Goal: Task Accomplishment & Management: Use online tool/utility

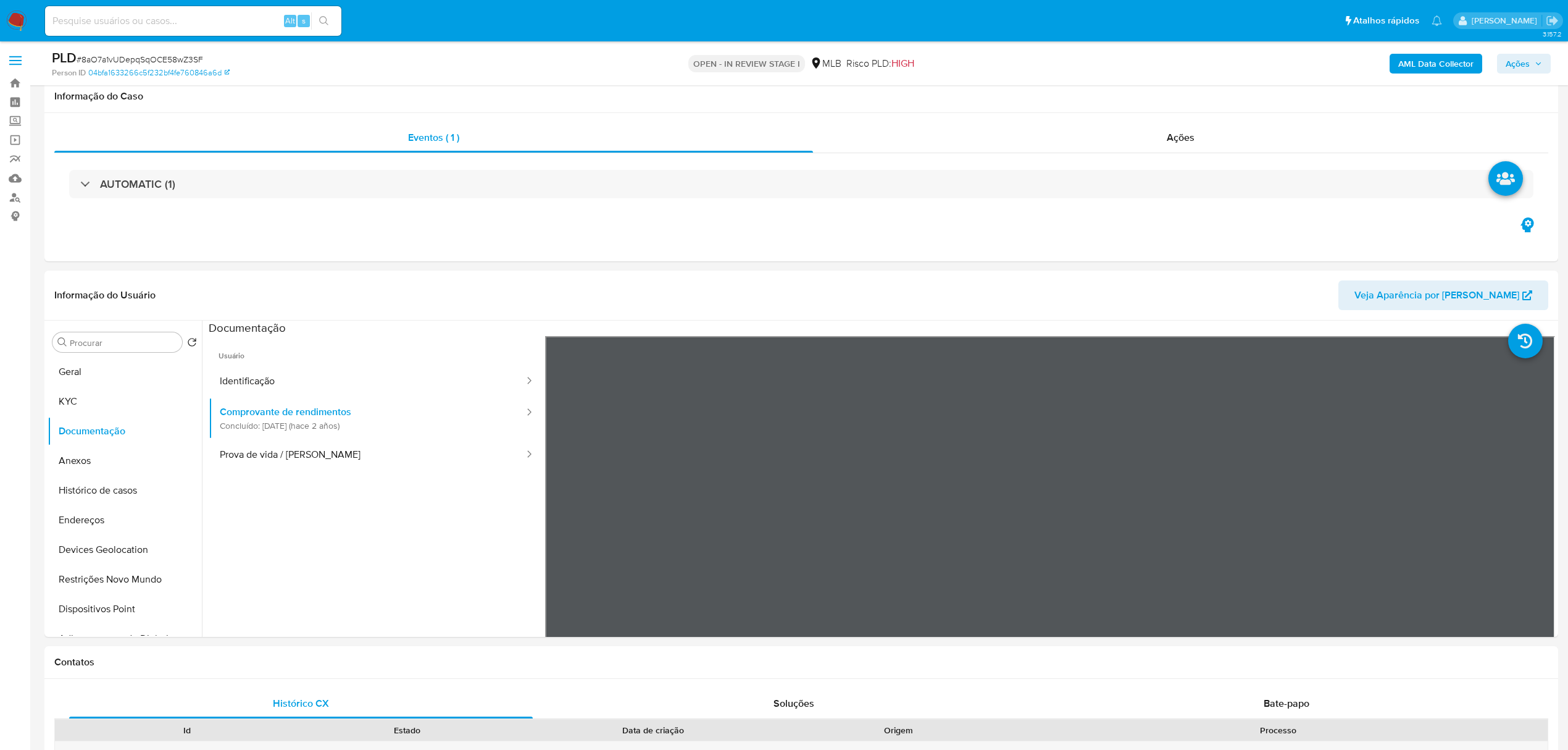
select select "10"
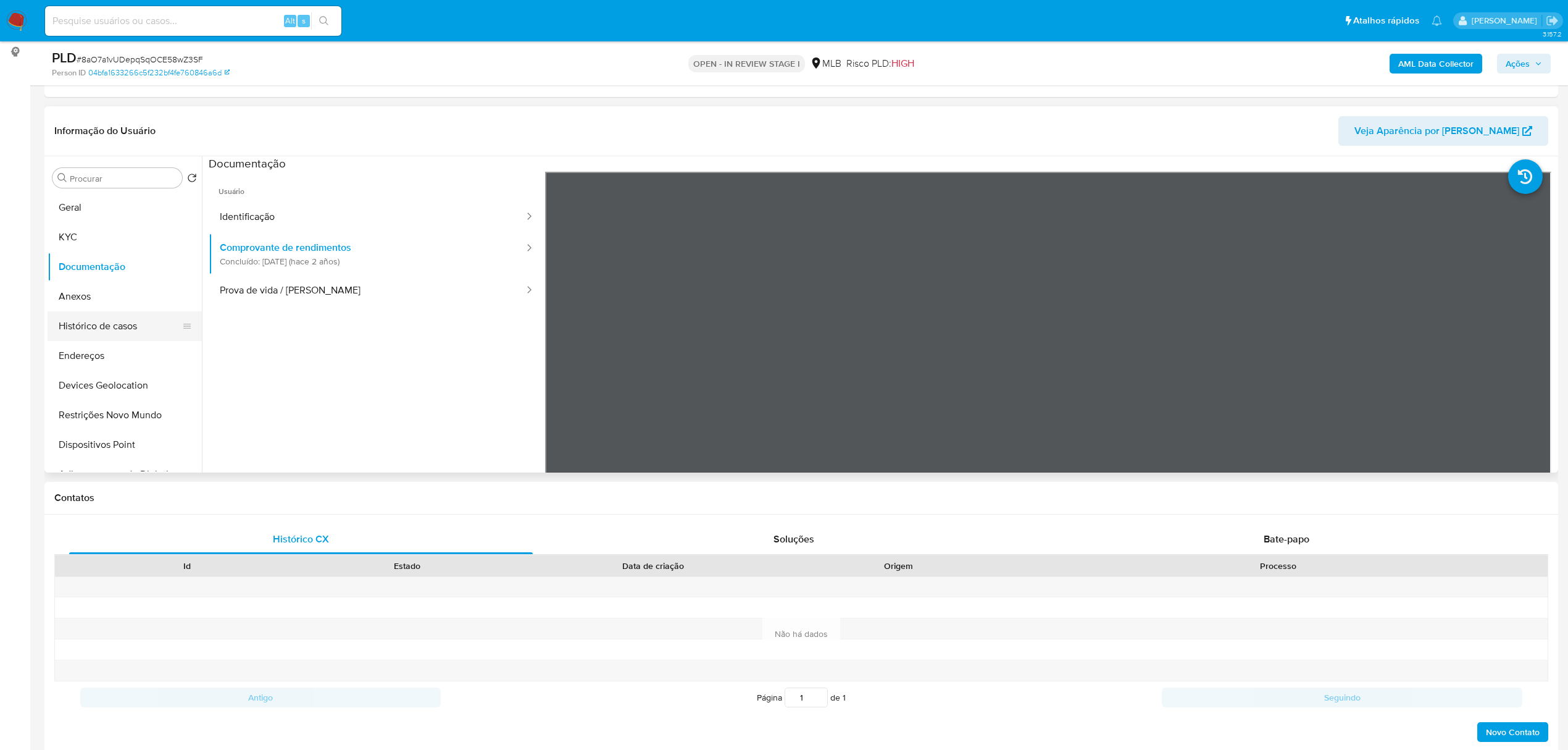
click at [109, 333] on button "Histórico de casos" at bounding box center [120, 326] width 144 height 30
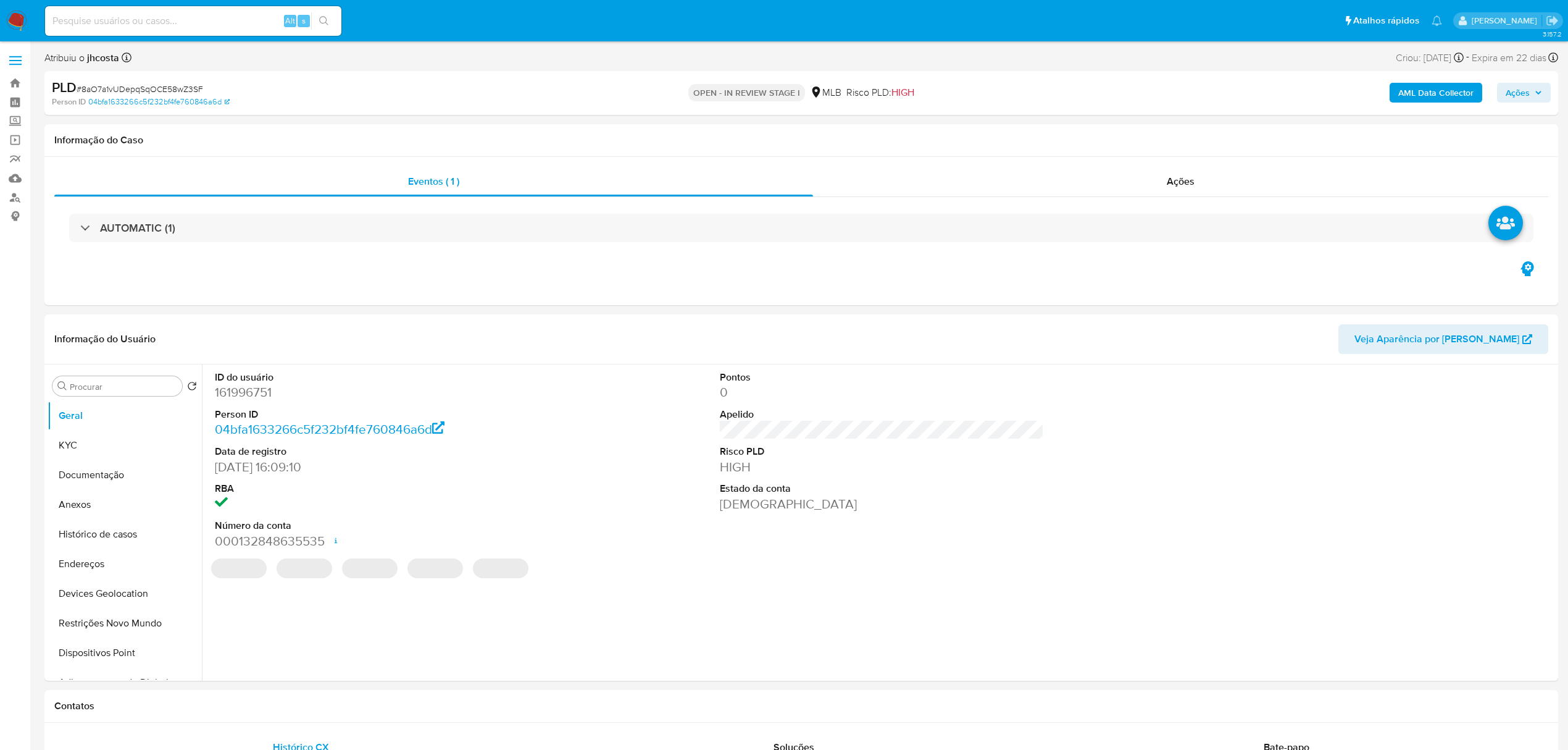
select select "10"
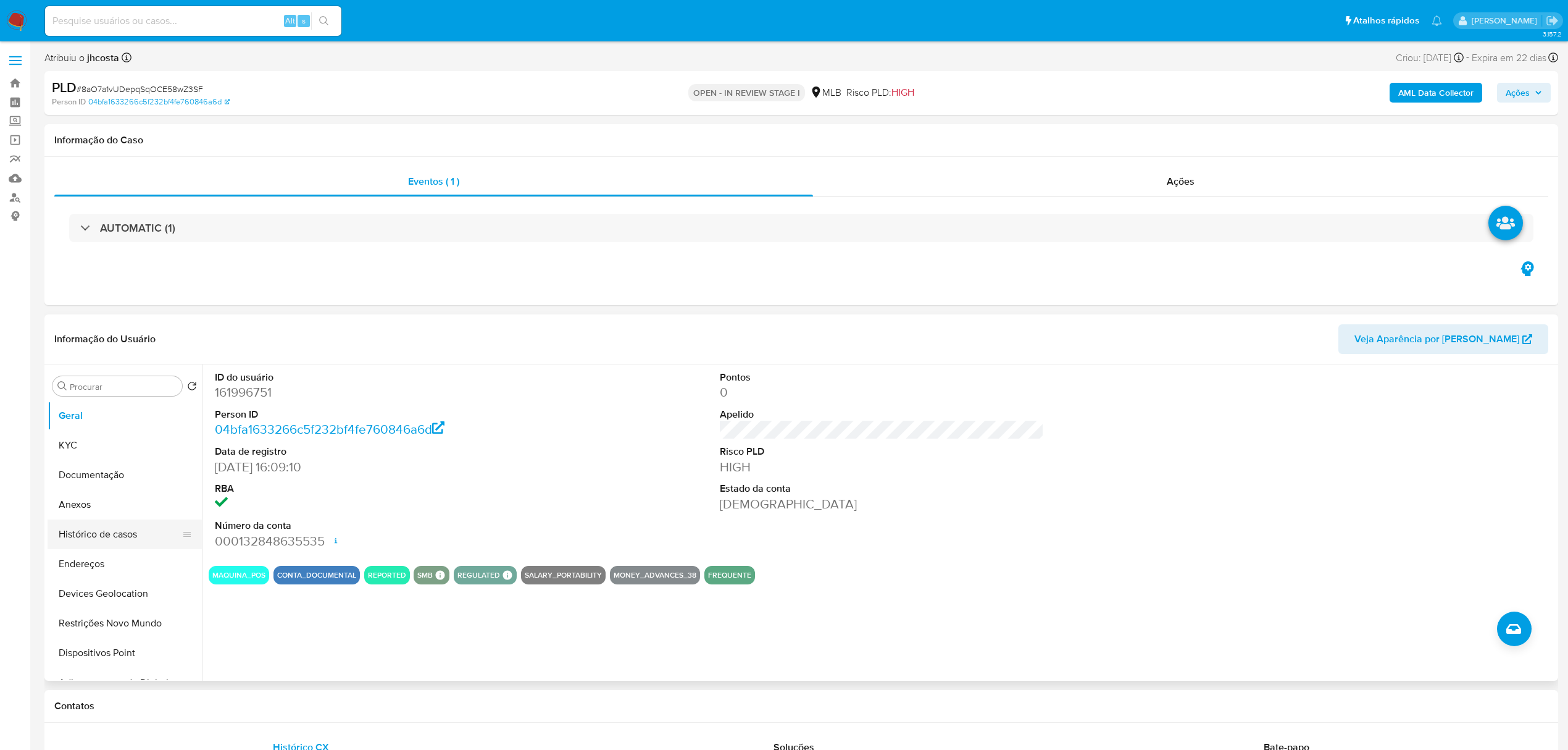
click at [107, 541] on button "Histórico de casos" at bounding box center [120, 534] width 144 height 30
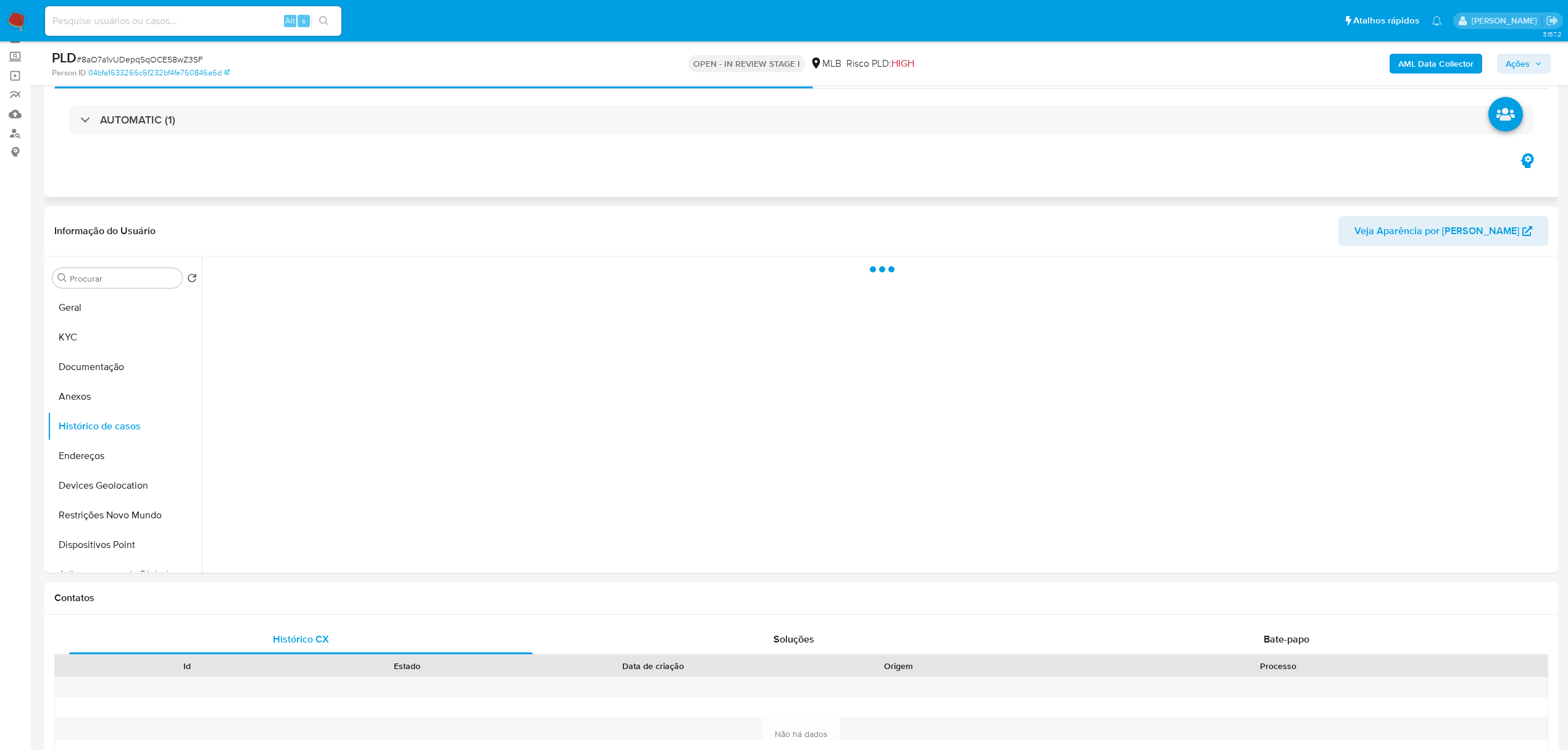
scroll to position [82, 0]
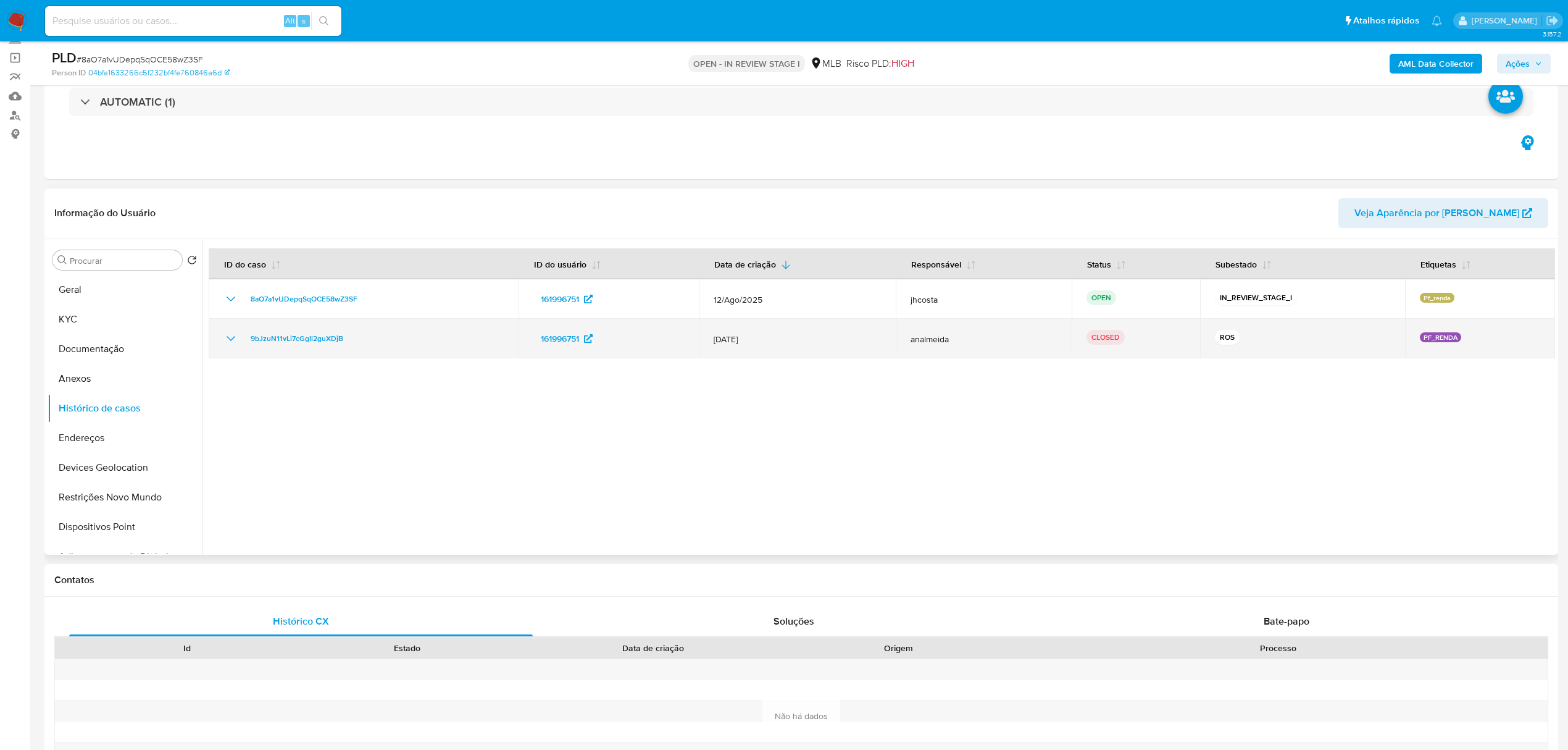
click at [231, 335] on icon "Mostrar/Ocultar" at bounding box center [231, 338] width 14 height 14
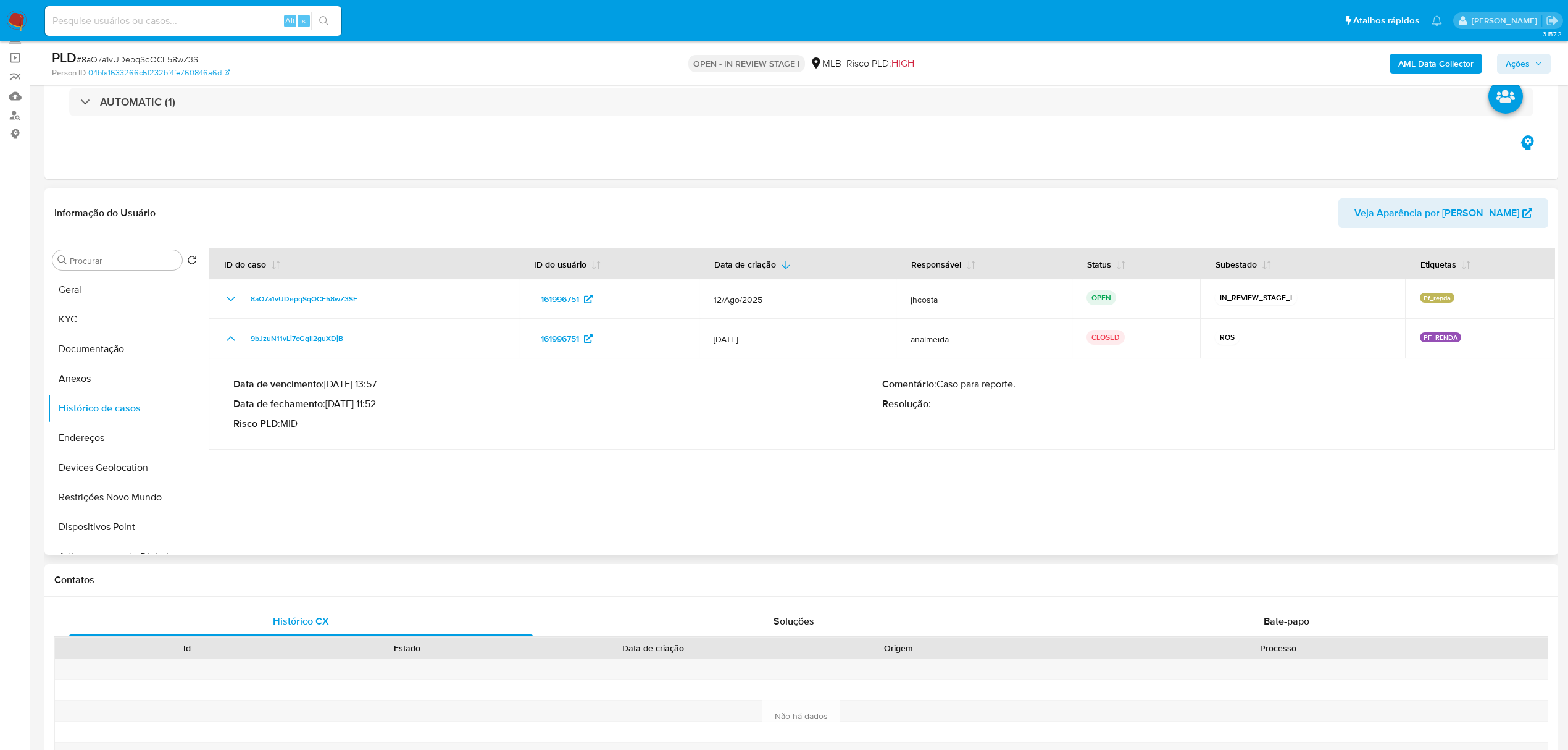
drag, startPoint x: 330, startPoint y: 406, endPoint x: 438, endPoint y: 409, distance: 108.0
click at [438, 409] on p "Data de fechamento : 20/02/2024 11:52" at bounding box center [557, 404] width 649 height 13
click at [462, 462] on div at bounding box center [879, 396] width 1353 height 316
click at [80, 379] on button "Anexos" at bounding box center [120, 378] width 144 height 30
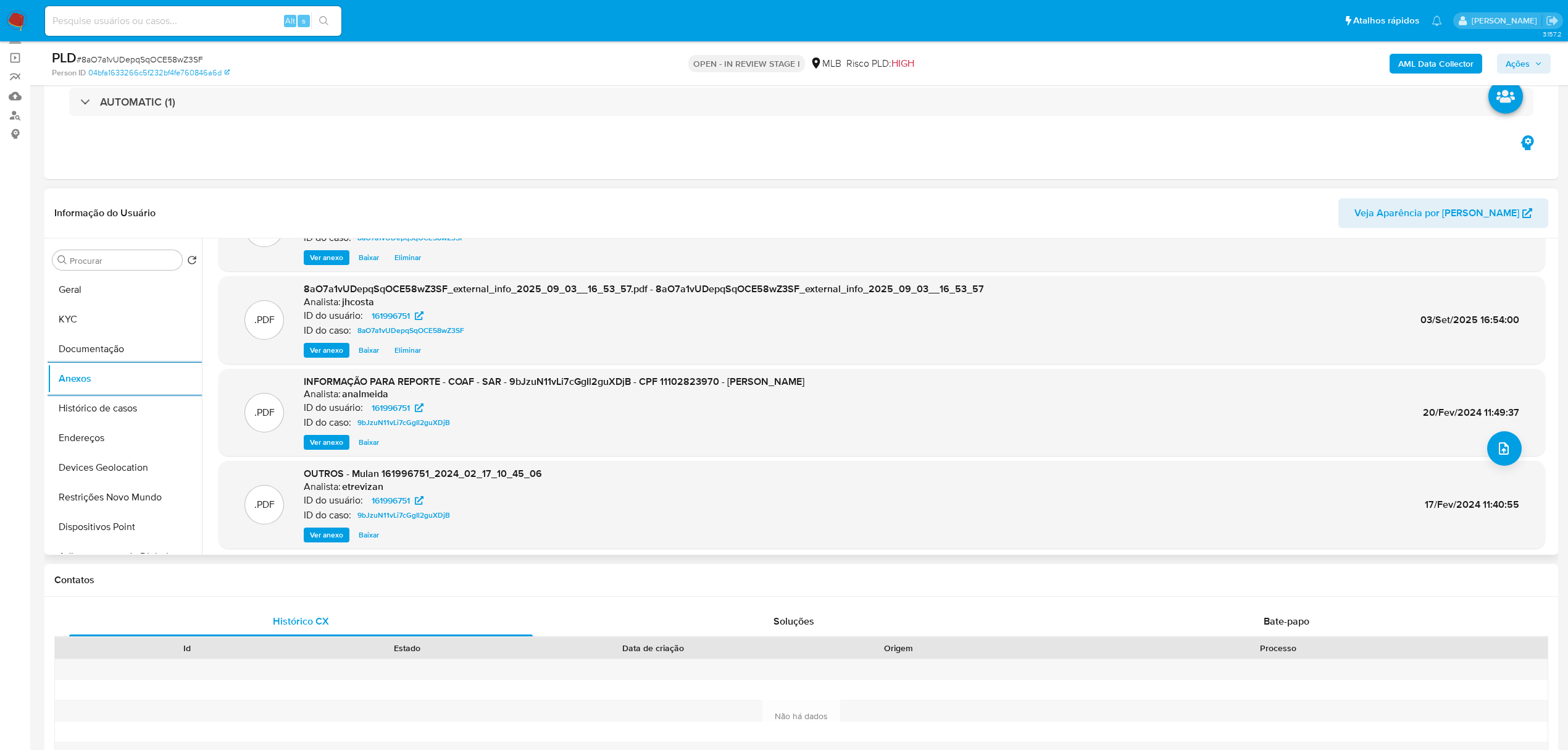
scroll to position [104, 0]
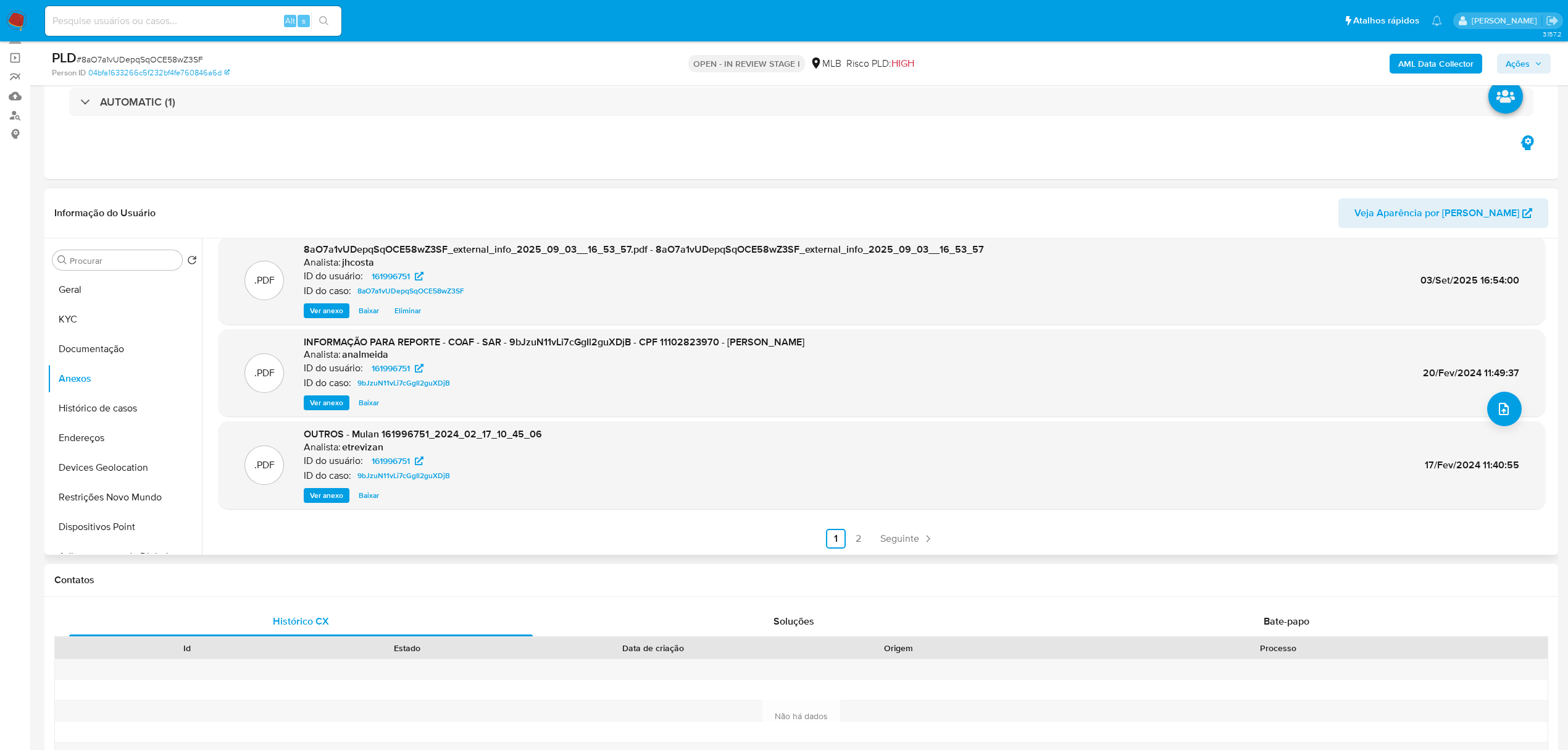
click at [325, 403] on span "Ver anexo" at bounding box center [326, 402] width 33 height 13
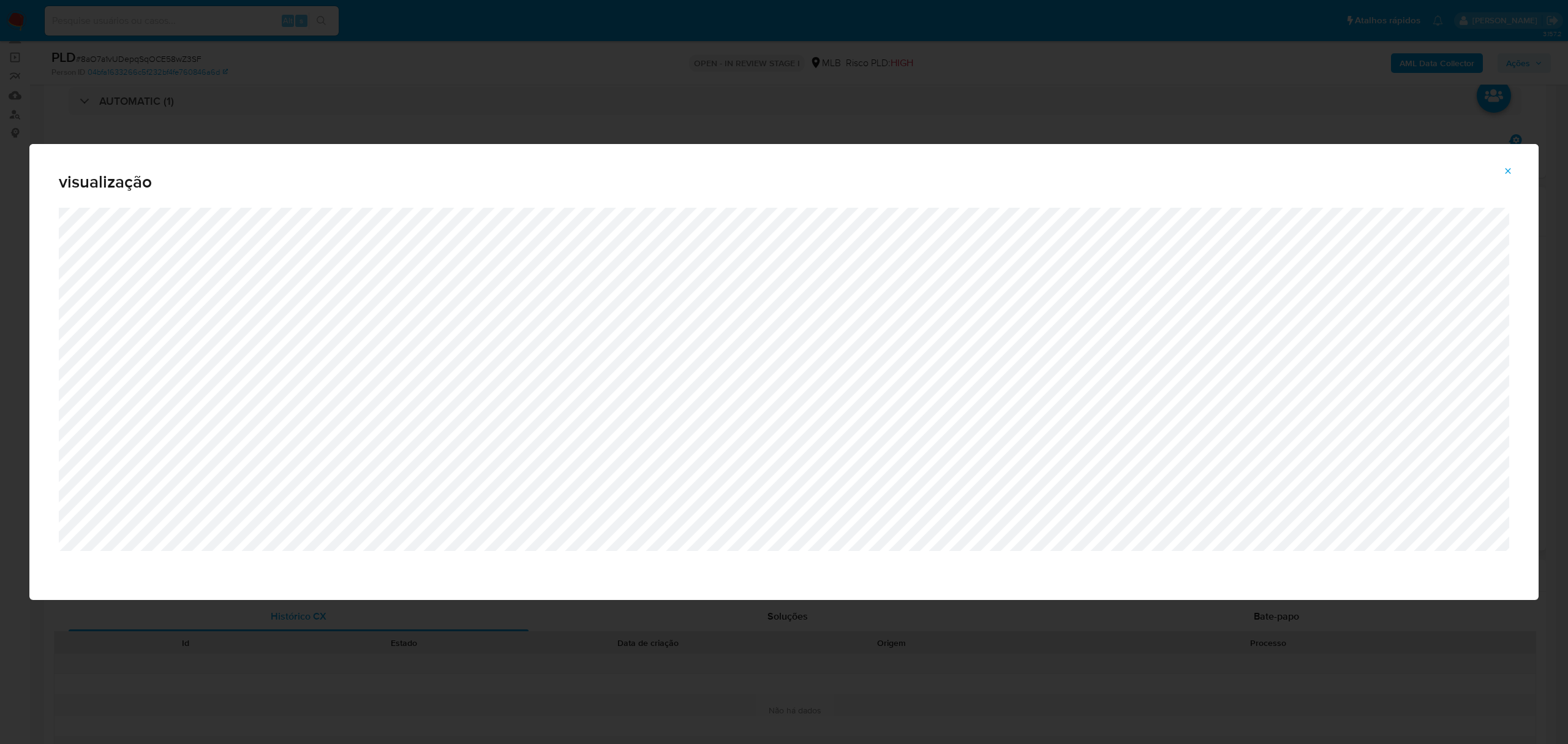
click at [692, 136] on div "visualização" at bounding box center [784, 372] width 1568 height 744
click at [660, 123] on div "visualização" at bounding box center [784, 372] width 1568 height 744
click at [1502, 167] on button "Attachment preview" at bounding box center [1508, 171] width 27 height 19
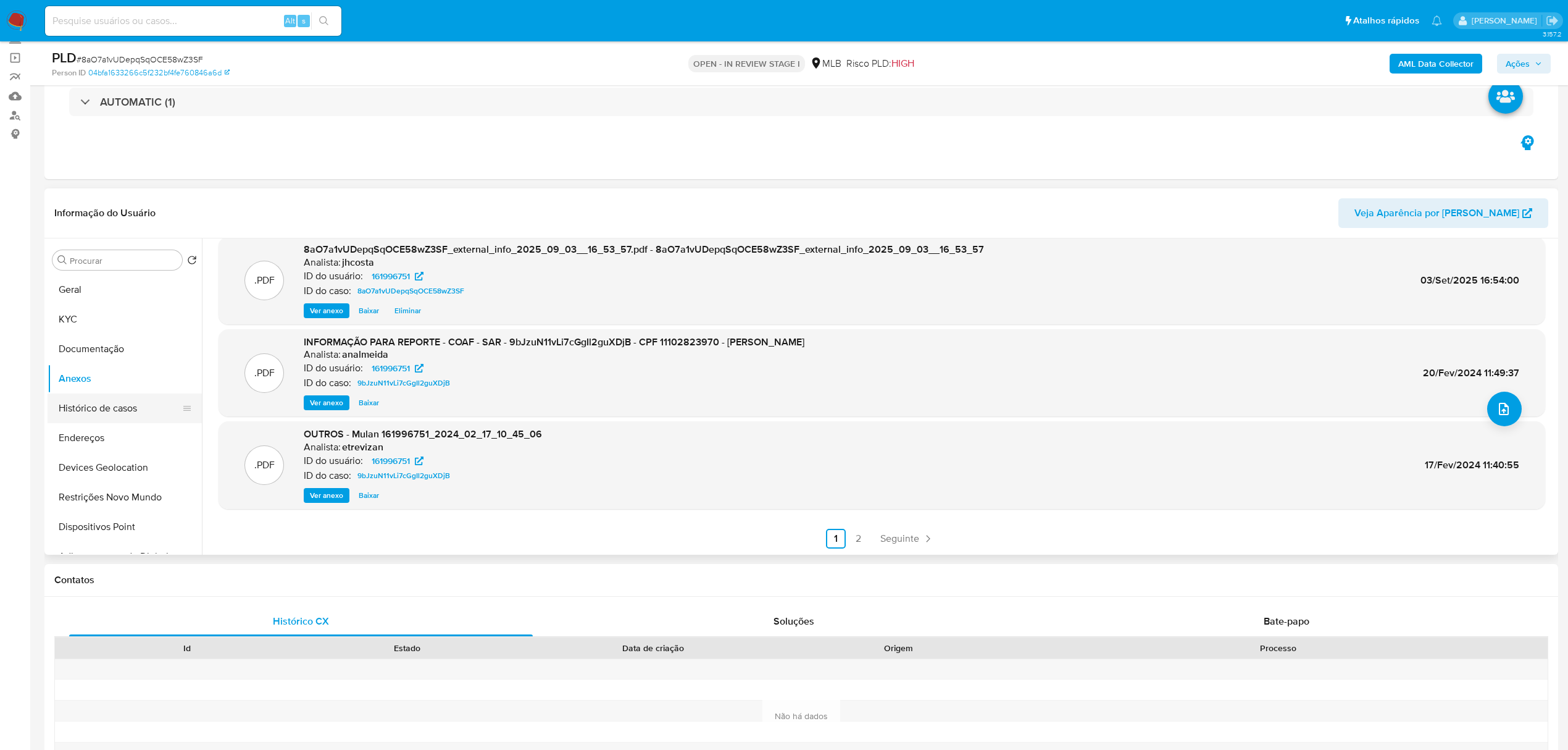
click at [121, 419] on button "Histórico de casos" at bounding box center [120, 408] width 144 height 30
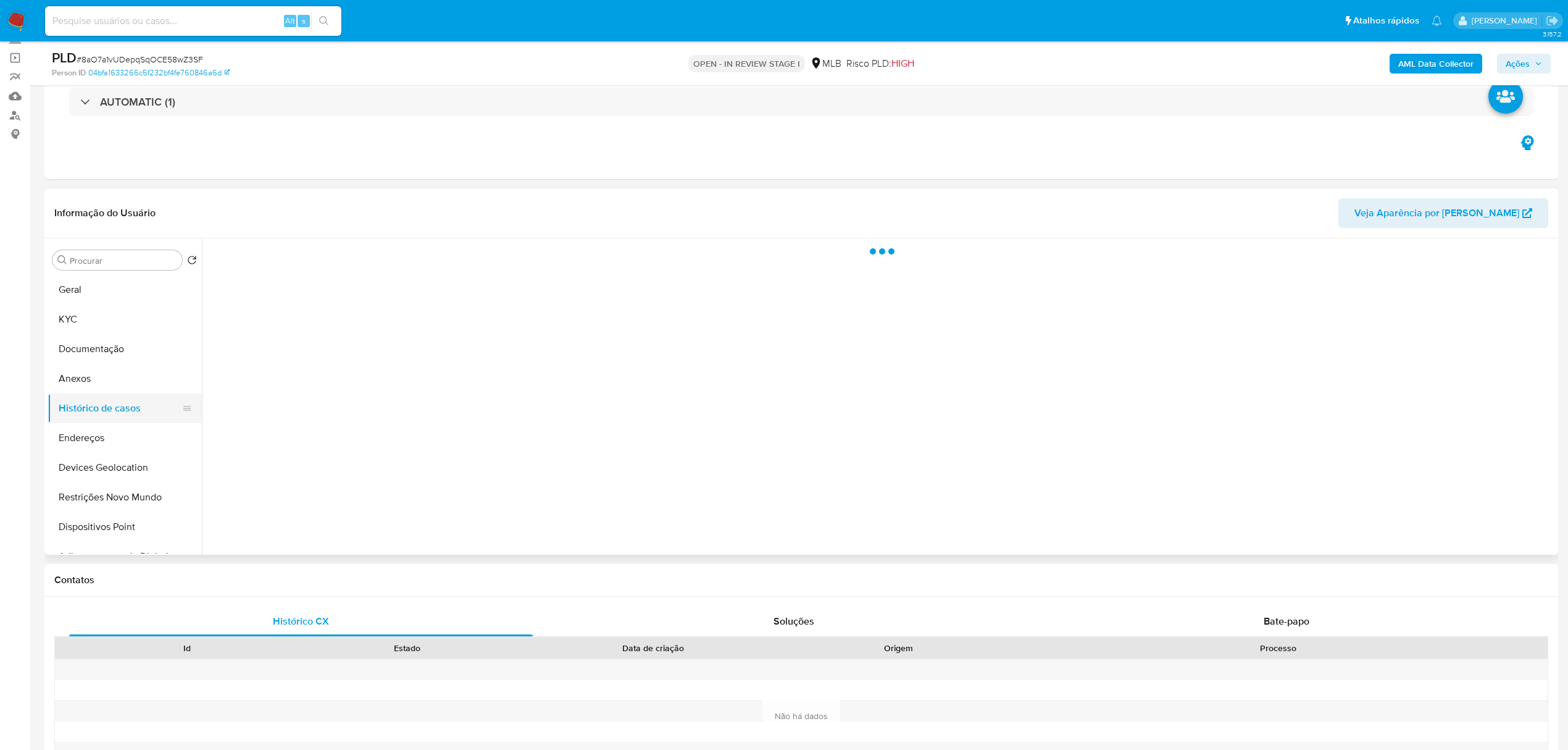
scroll to position [0, 0]
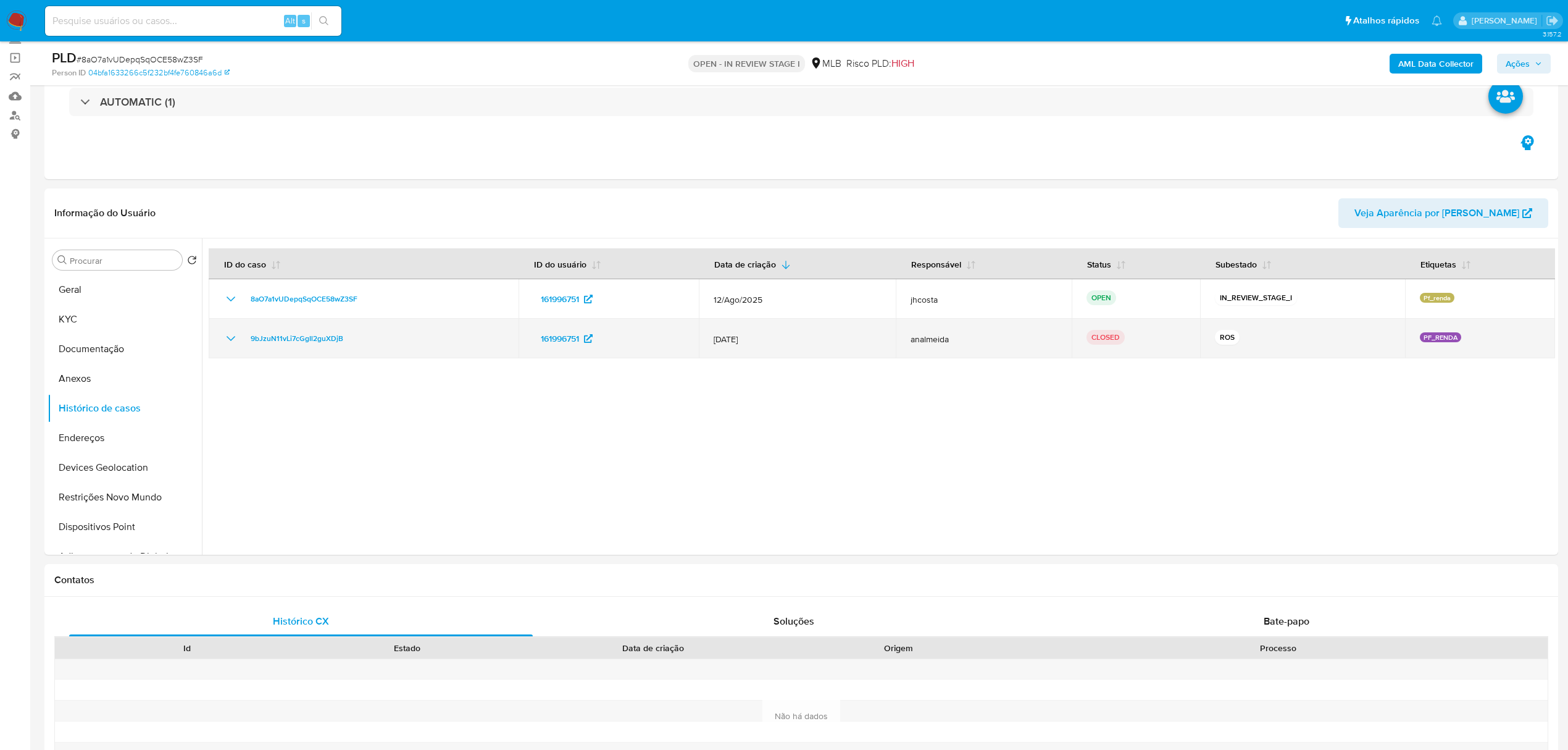
click at [237, 339] on icon "Mostrar/Ocultar" at bounding box center [231, 338] width 14 height 14
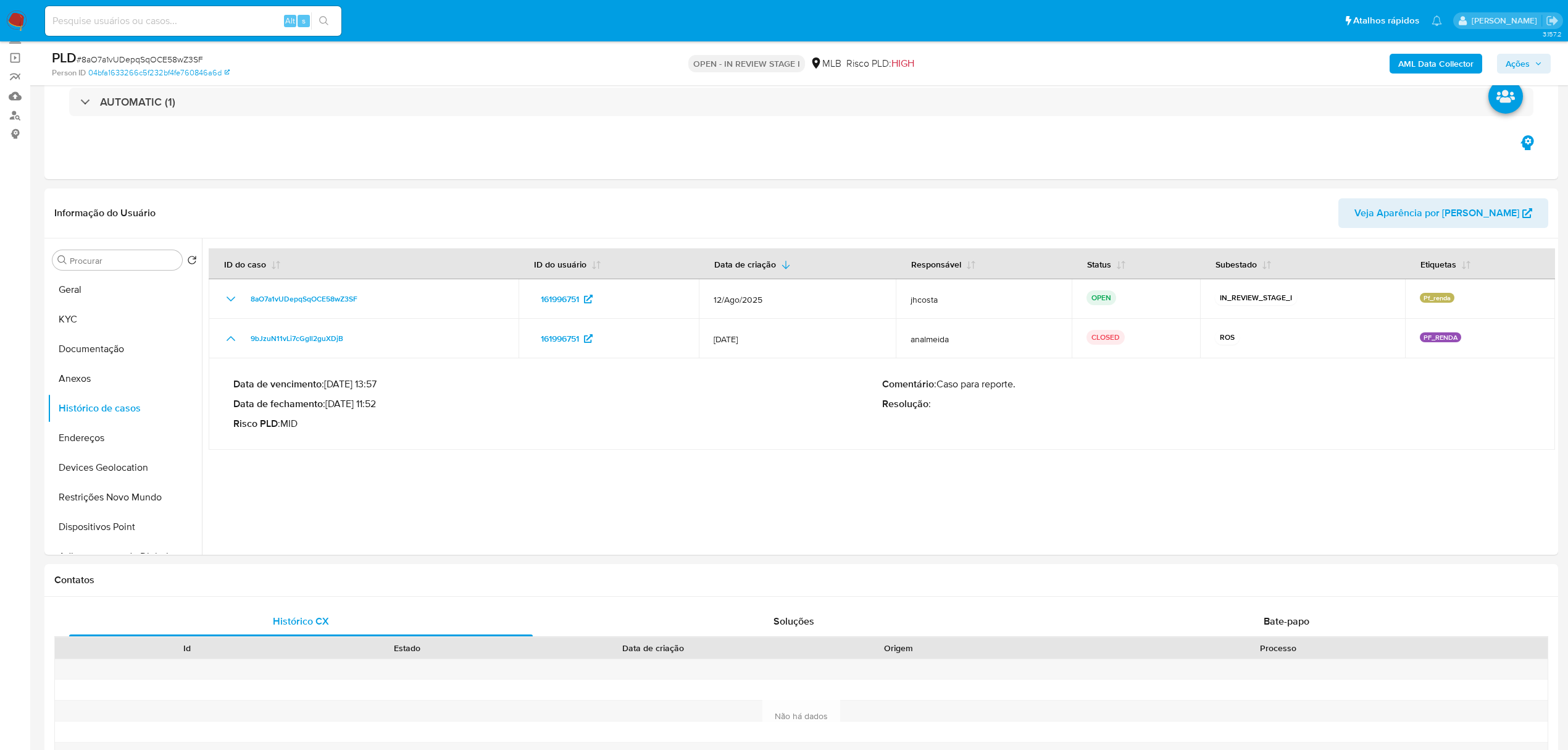
drag, startPoint x: 332, startPoint y: 406, endPoint x: 382, endPoint y: 406, distance: 50.0
click at [382, 406] on p "Data de fechamento : 20/02/2024 11:52" at bounding box center [557, 404] width 649 height 13
click at [1529, 54] on span "Ações" at bounding box center [1518, 63] width 24 height 20
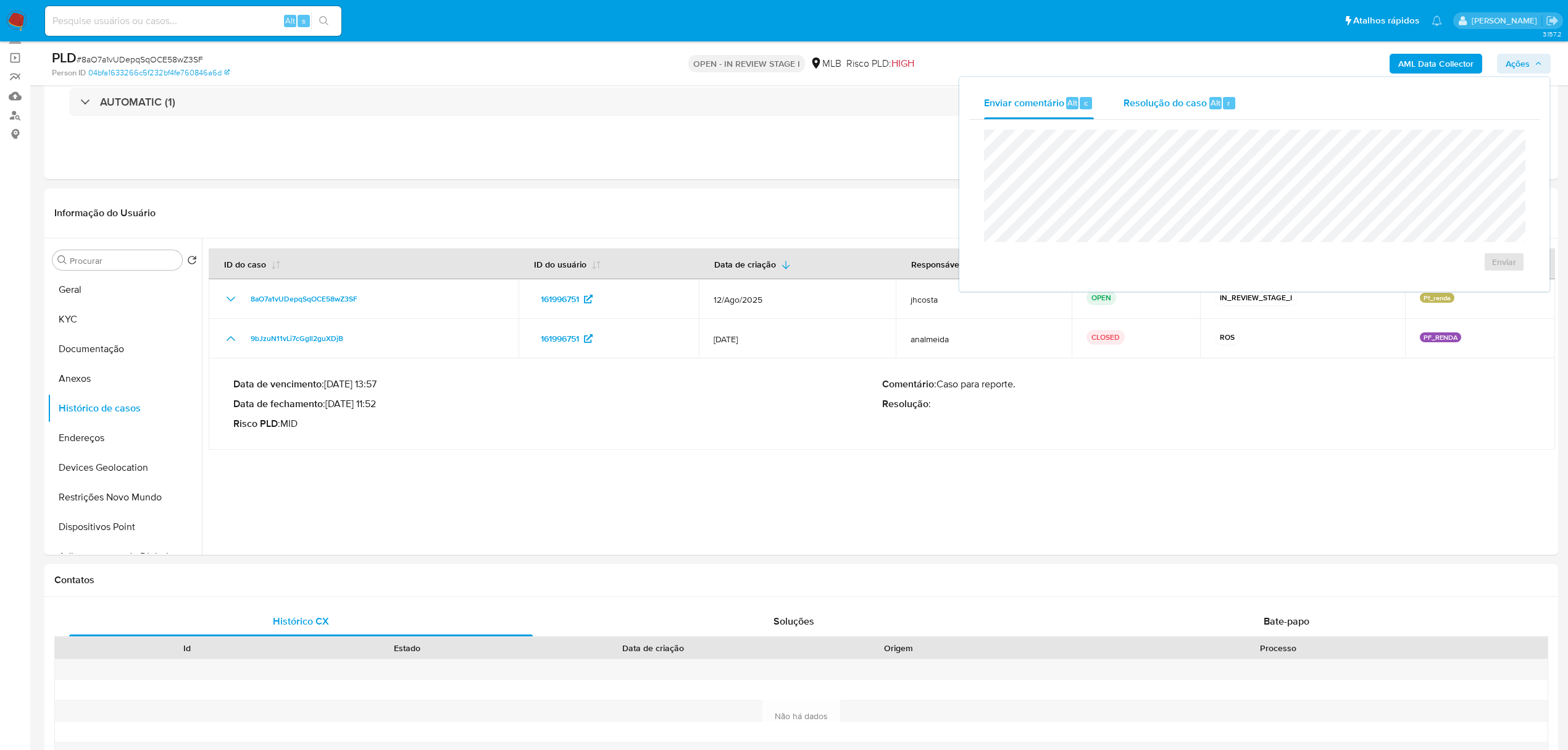
click at [1158, 104] on span "Resolução do caso" at bounding box center [1165, 102] width 83 height 14
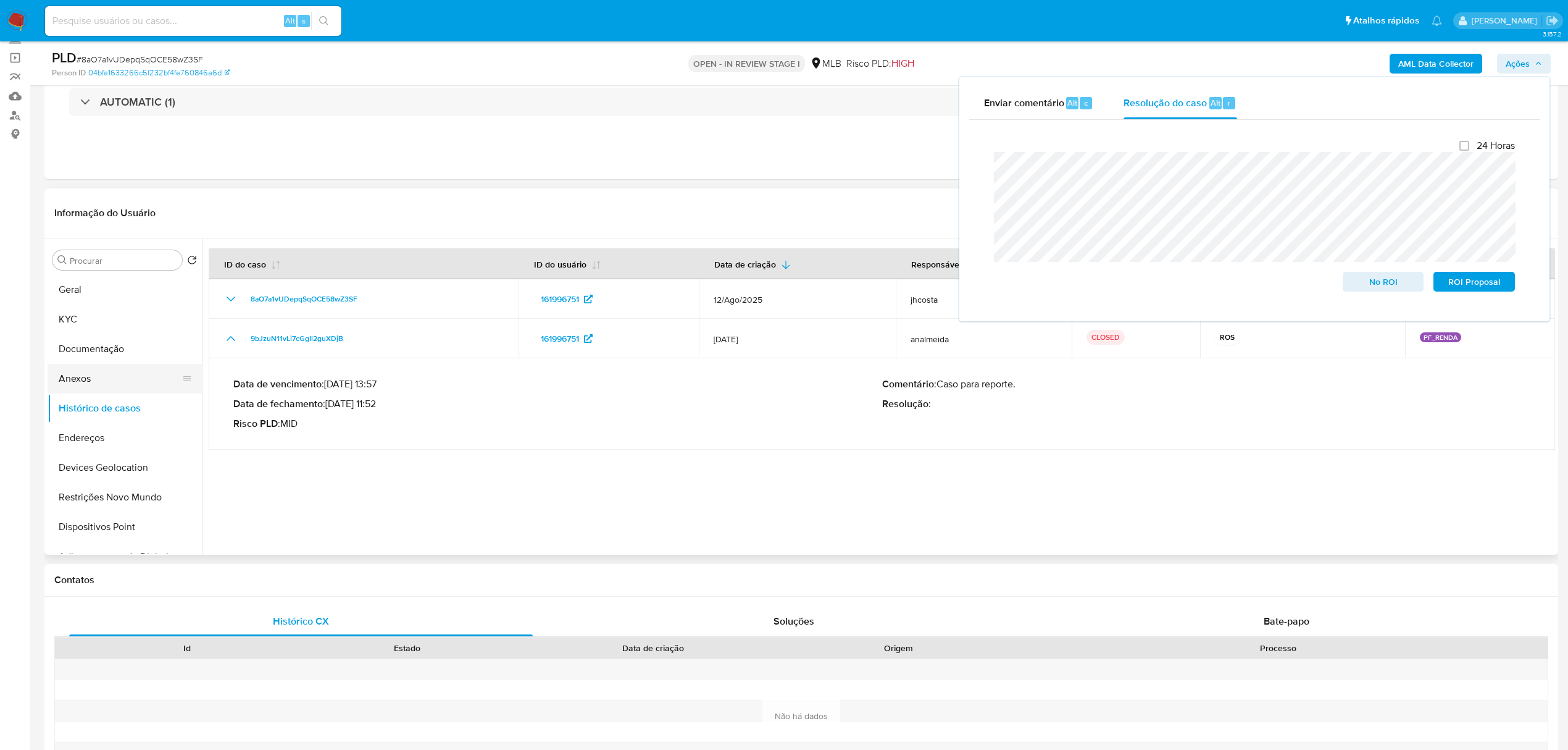
click at [90, 374] on button "Anexos" at bounding box center [120, 378] width 144 height 30
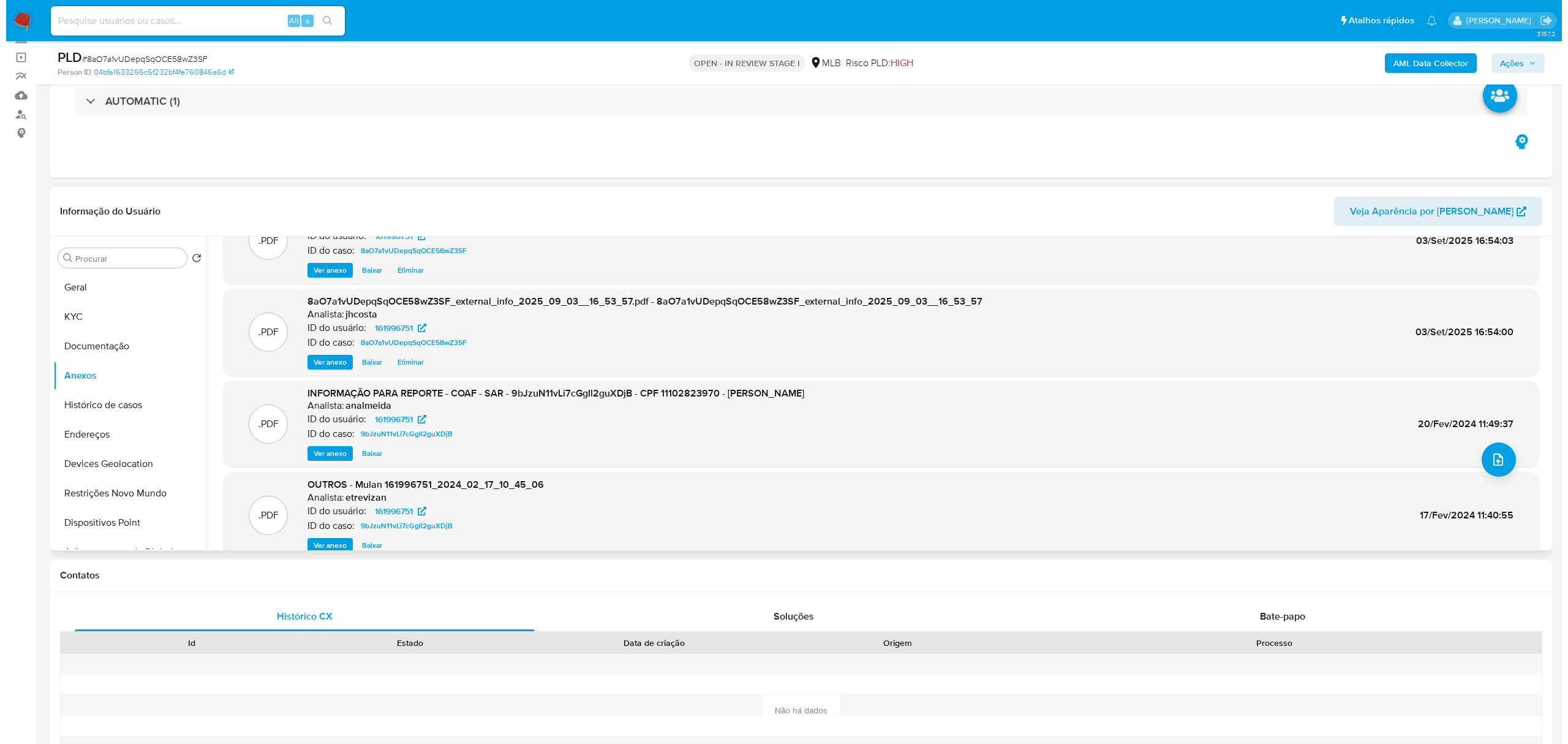
scroll to position [103, 0]
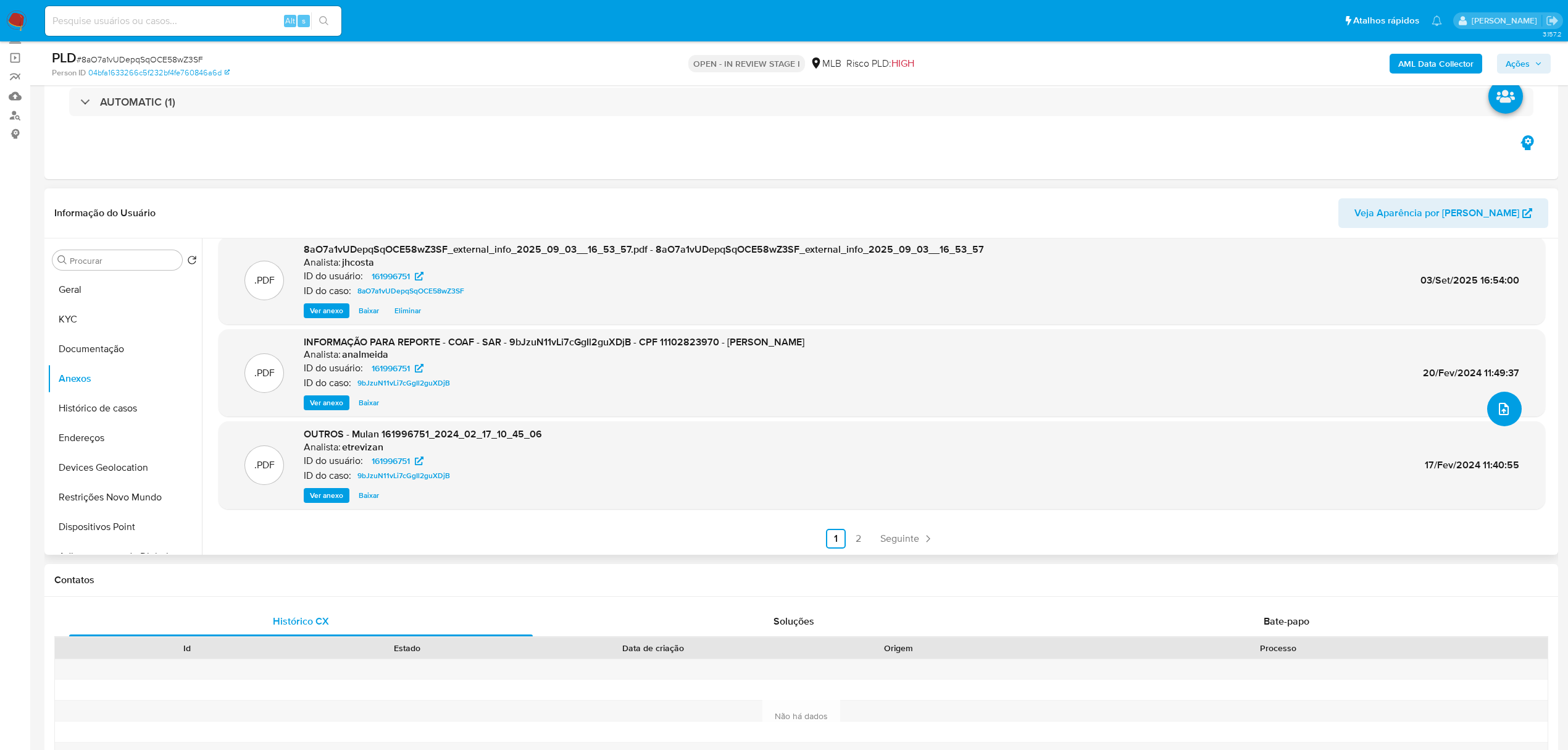
click at [1488, 406] on button "upload-file" at bounding box center [1504, 409] width 35 height 35
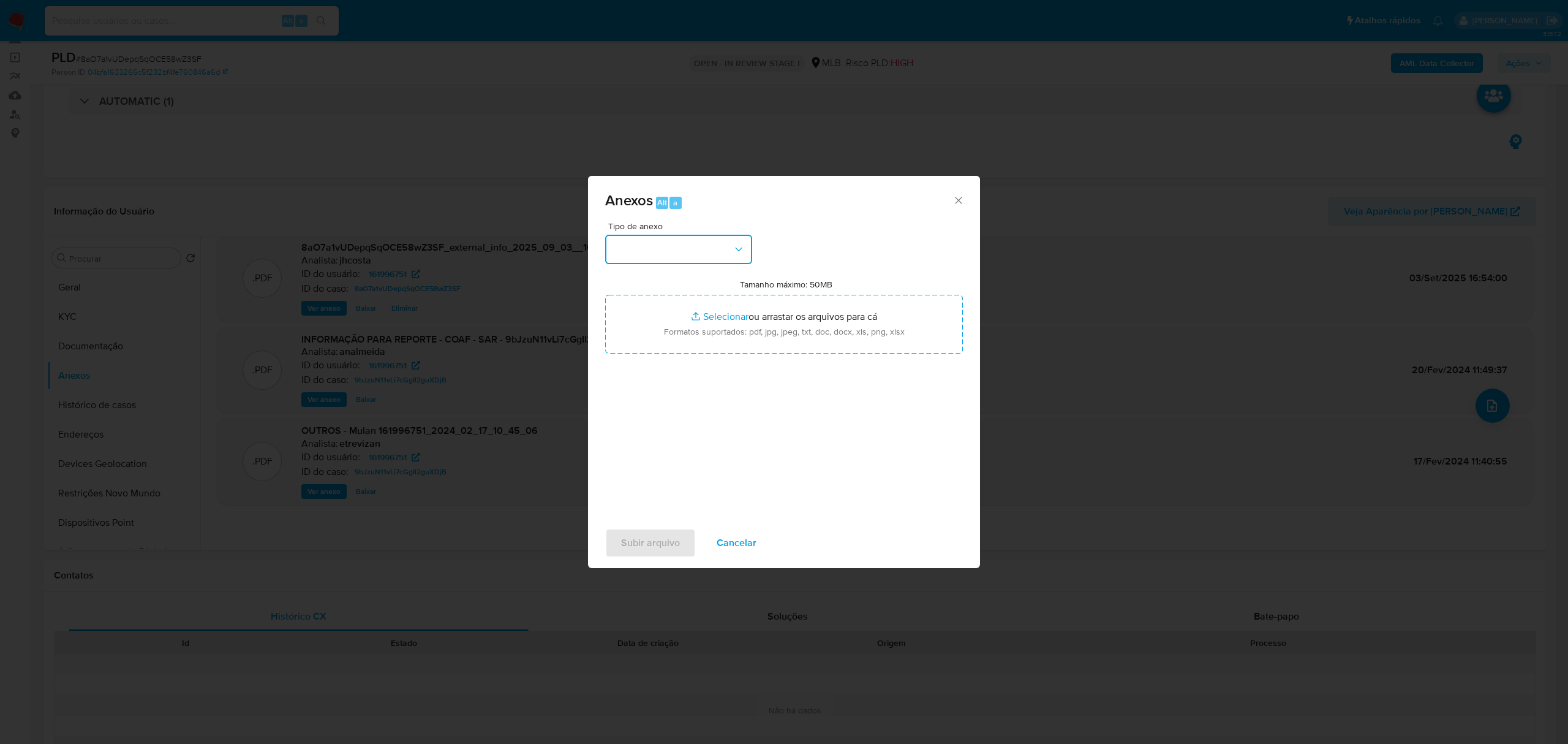
click at [681, 239] on button "button" at bounding box center [678, 249] width 147 height 29
click at [644, 332] on span "OUTROS" at bounding box center [632, 325] width 39 height 13
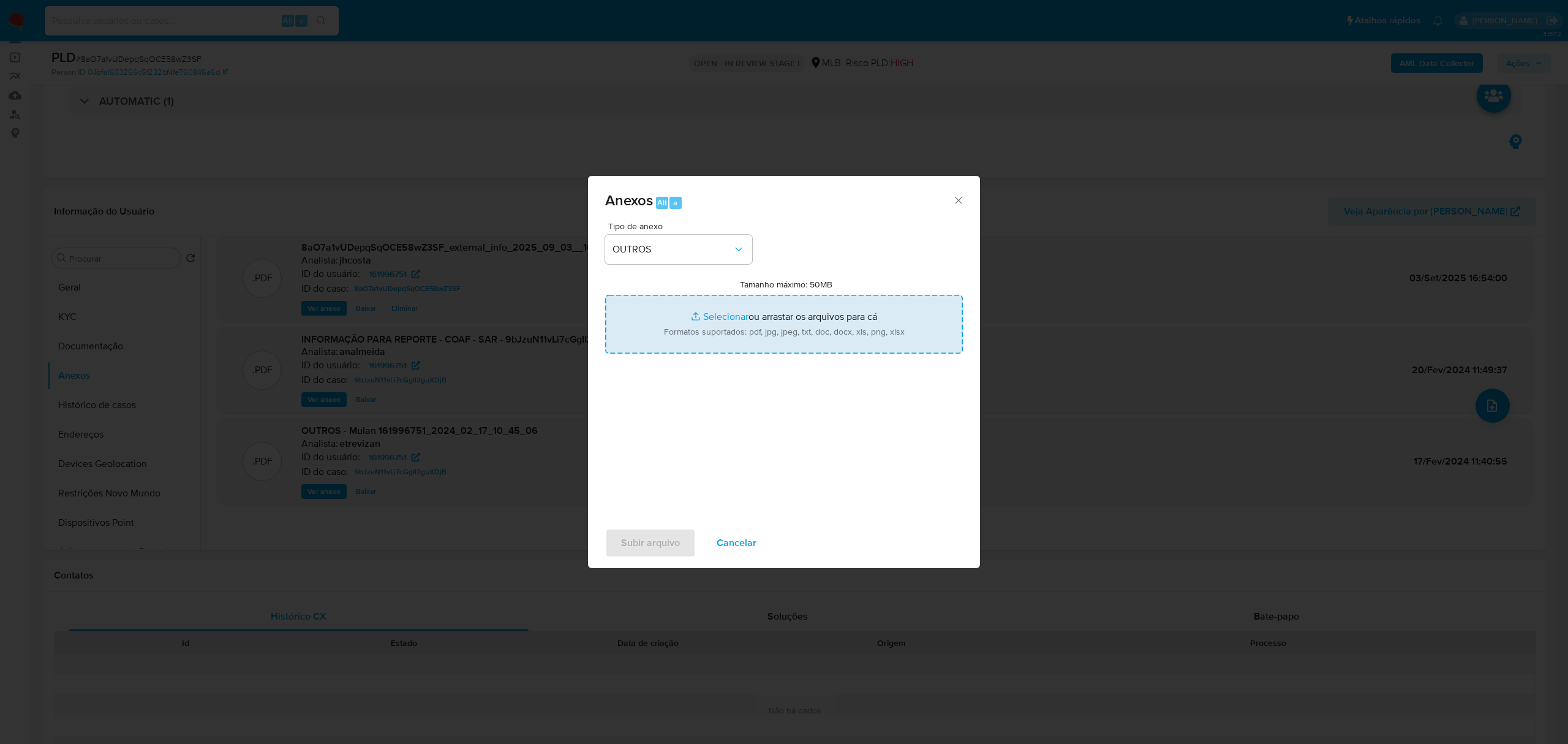
click at [781, 322] on input "Tamanho máximo: 50MB Selecionar arquivos" at bounding box center [783, 324] width 358 height 59
click at [811, 324] on input "Tamanho máximo: 50MB Selecionar arquivos" at bounding box center [783, 324] width 358 height 59
click at [770, 314] on input "Tamanho máximo: 50MB Selecionar arquivos" at bounding box center [783, 324] width 358 height 59
type input "C:\fakepath\Mulan 161996751_2025_09_03_08_39_54.xlsx"
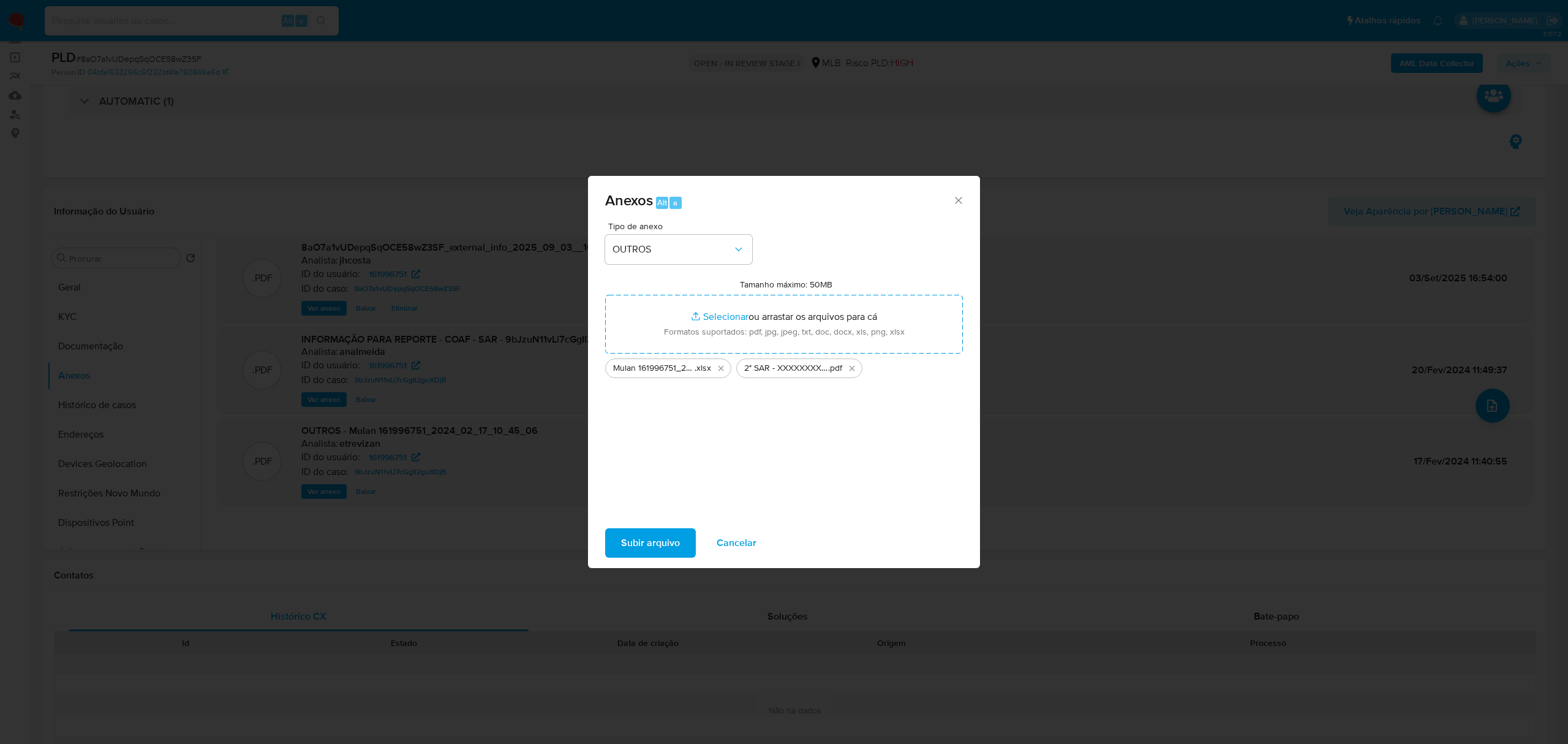
click at [664, 542] on span "Subir arquivo" at bounding box center [650, 543] width 59 height 27
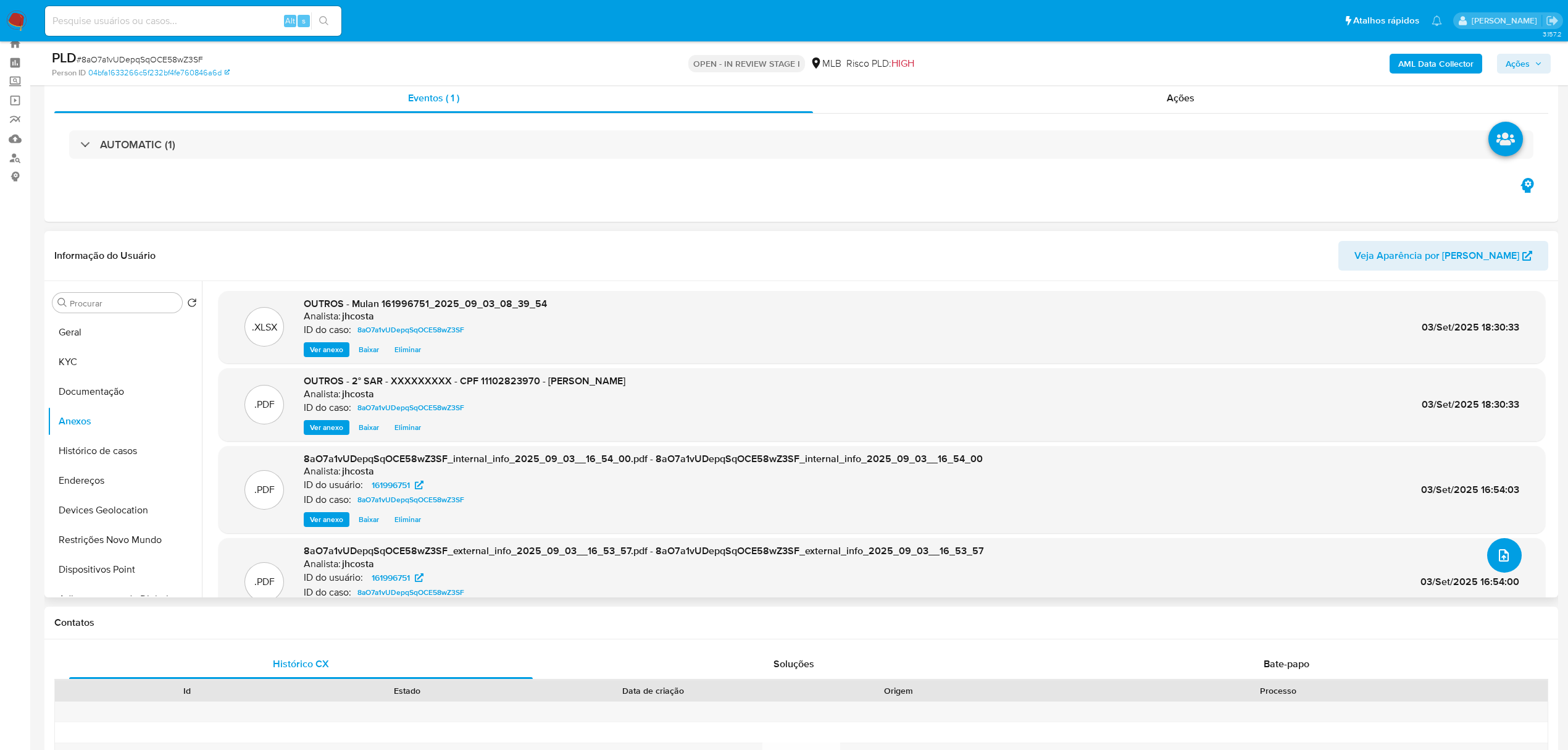
scroll to position [0, 0]
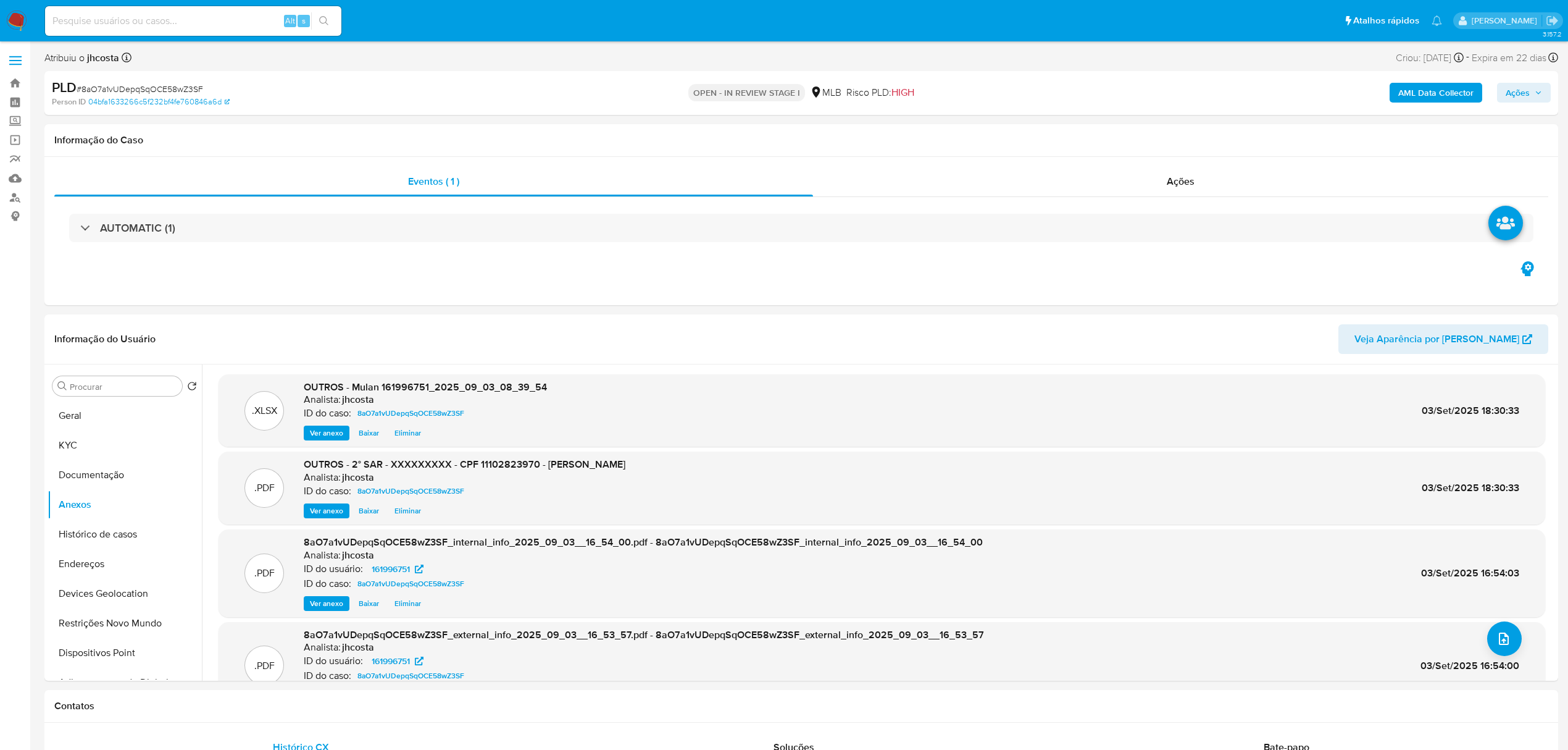
click at [1516, 102] on span "Ações" at bounding box center [1518, 92] width 24 height 20
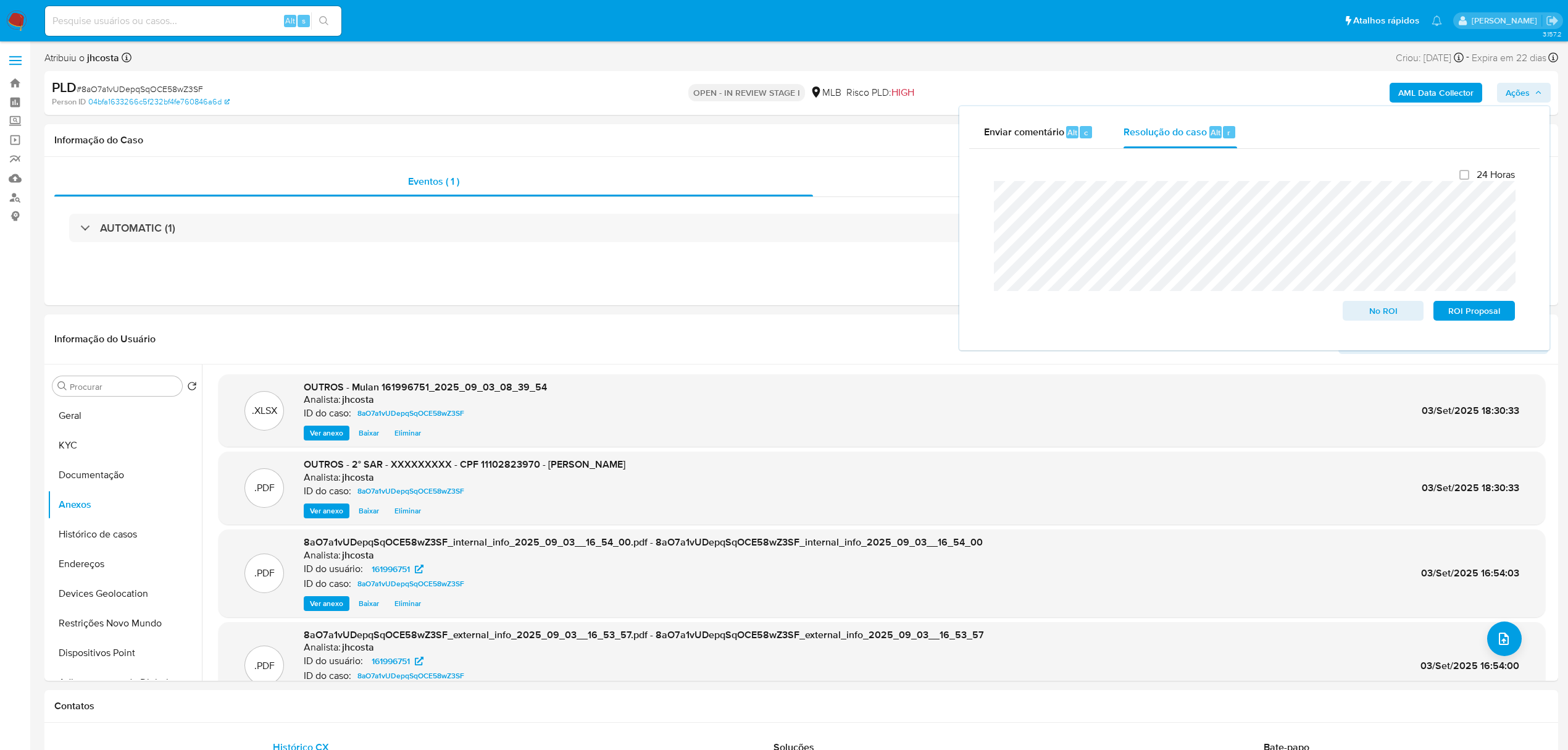
click at [1004, 151] on div "Fechamento do caso 24 Horas No ROI ROI Proposal" at bounding box center [1254, 244] width 571 height 192
click at [1478, 319] on span "ROI Proposal" at bounding box center [1475, 311] width 64 height 17
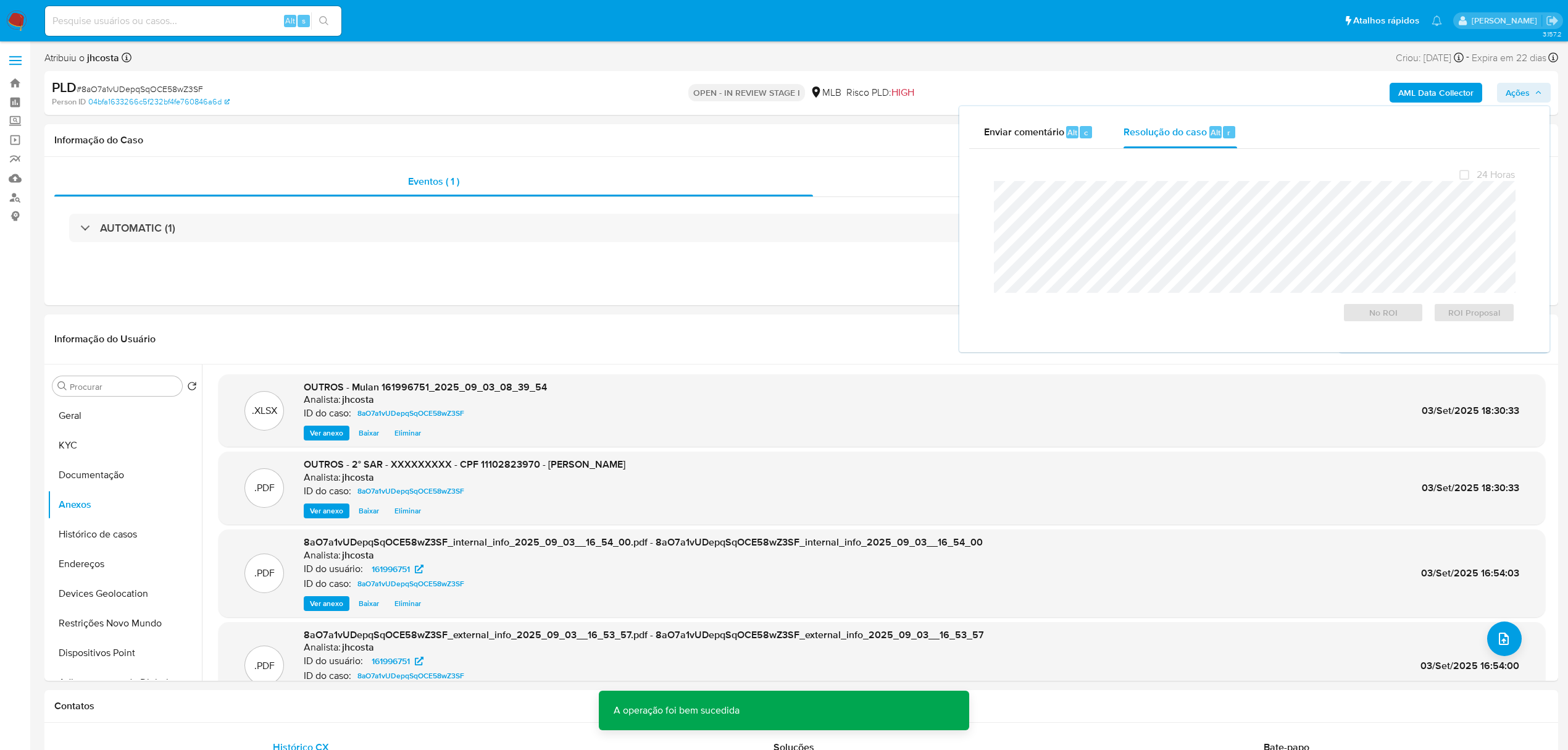
click at [181, 85] on span "# 8aO7a1vUDepqSqOCE58wZ3SF" at bounding box center [139, 89] width 126 height 13
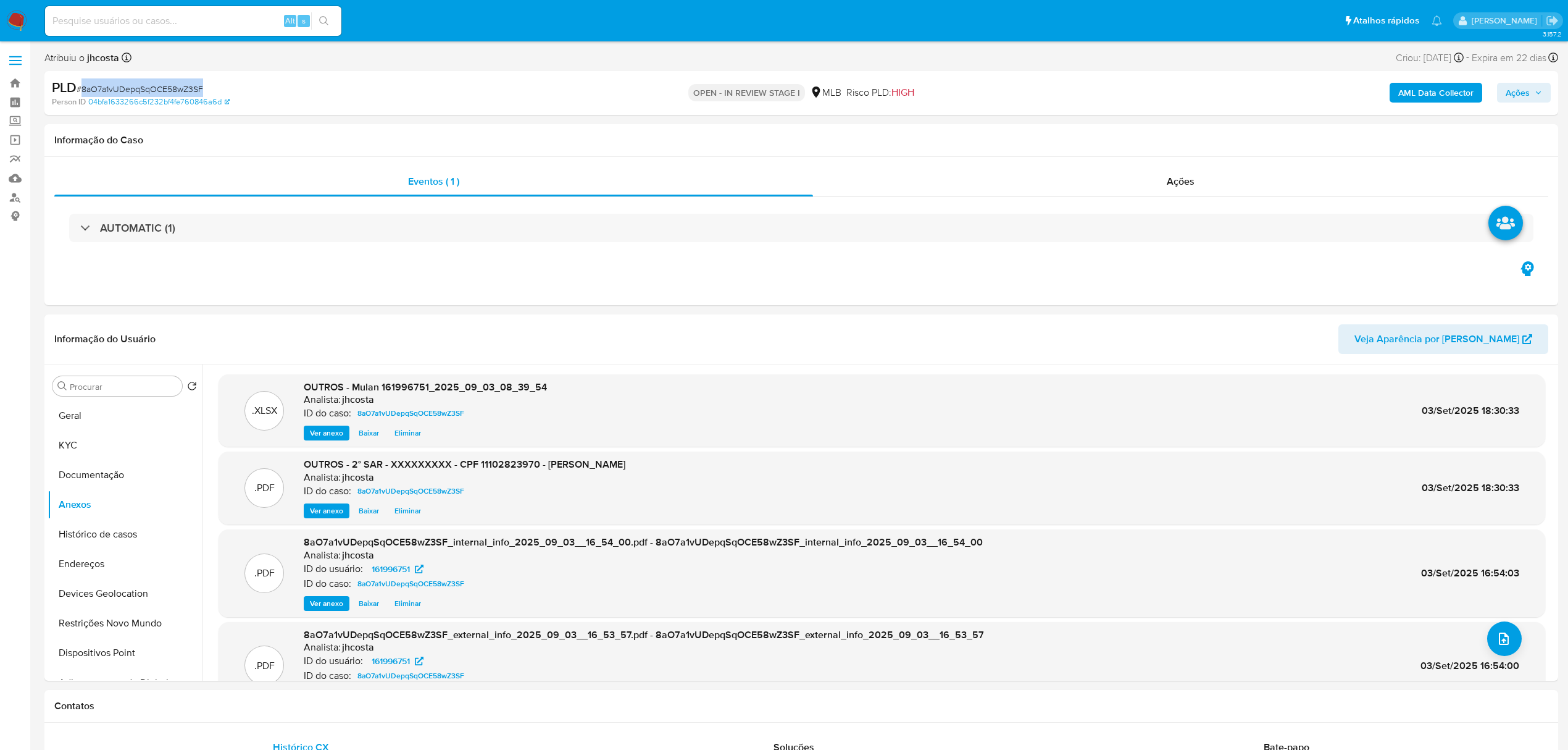
copy span "8aO7a1vUDepqSqOCE58wZ3SF"
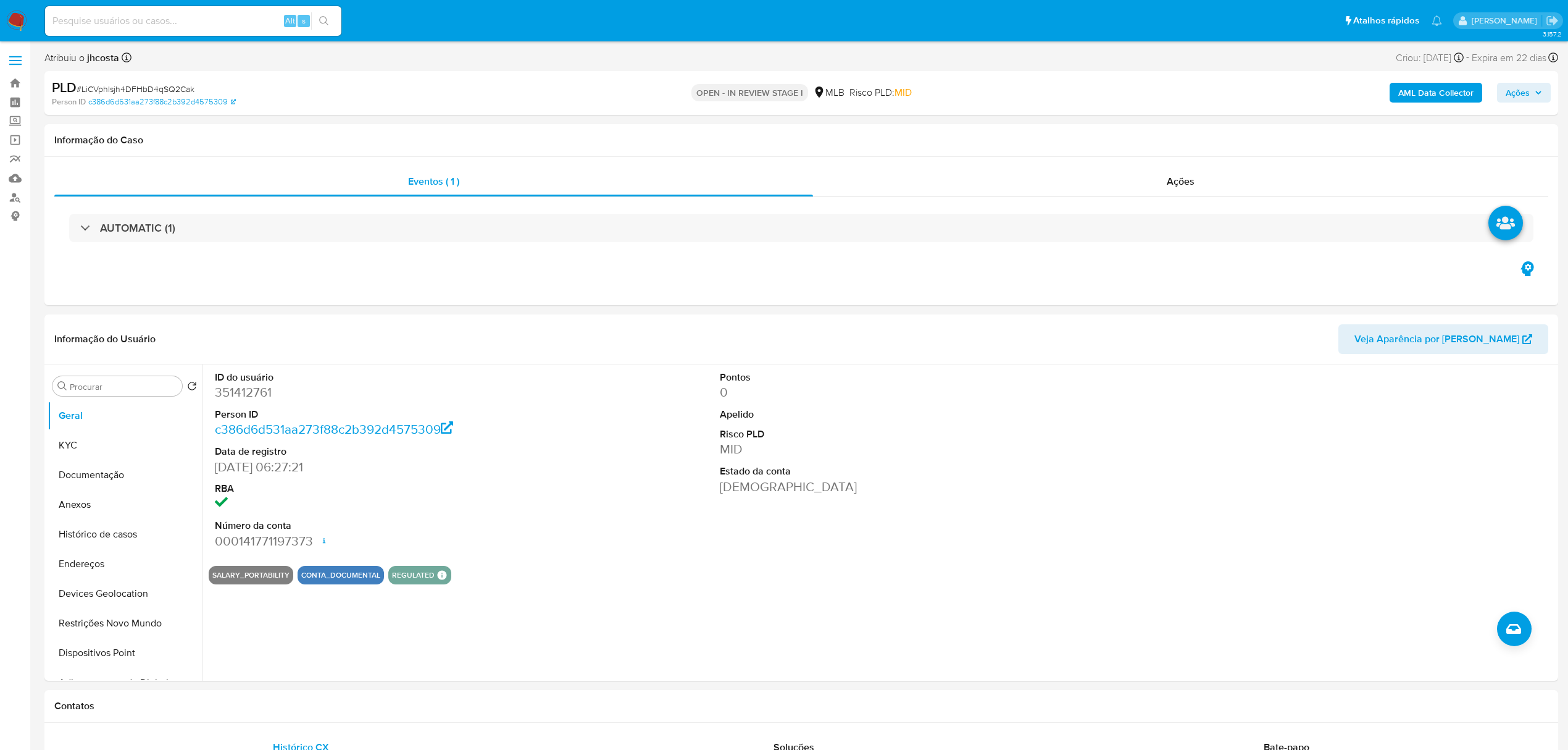
select select "10"
click at [252, 398] on dd "351412761" at bounding box center [377, 392] width 324 height 17
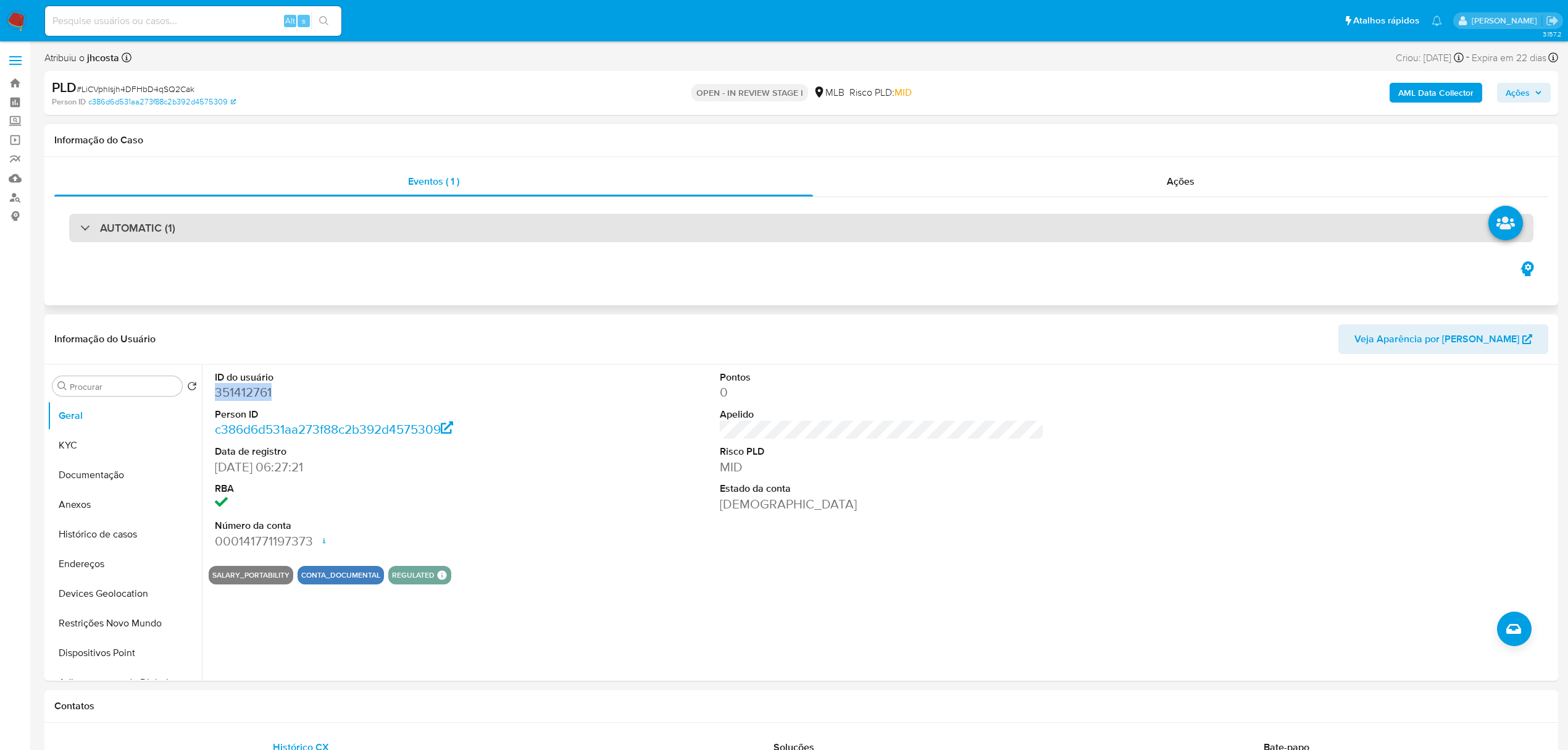
copy dd "351412761"
click at [339, 228] on div "AUTOMATIC (1)" at bounding box center [801, 227] width 1465 height 28
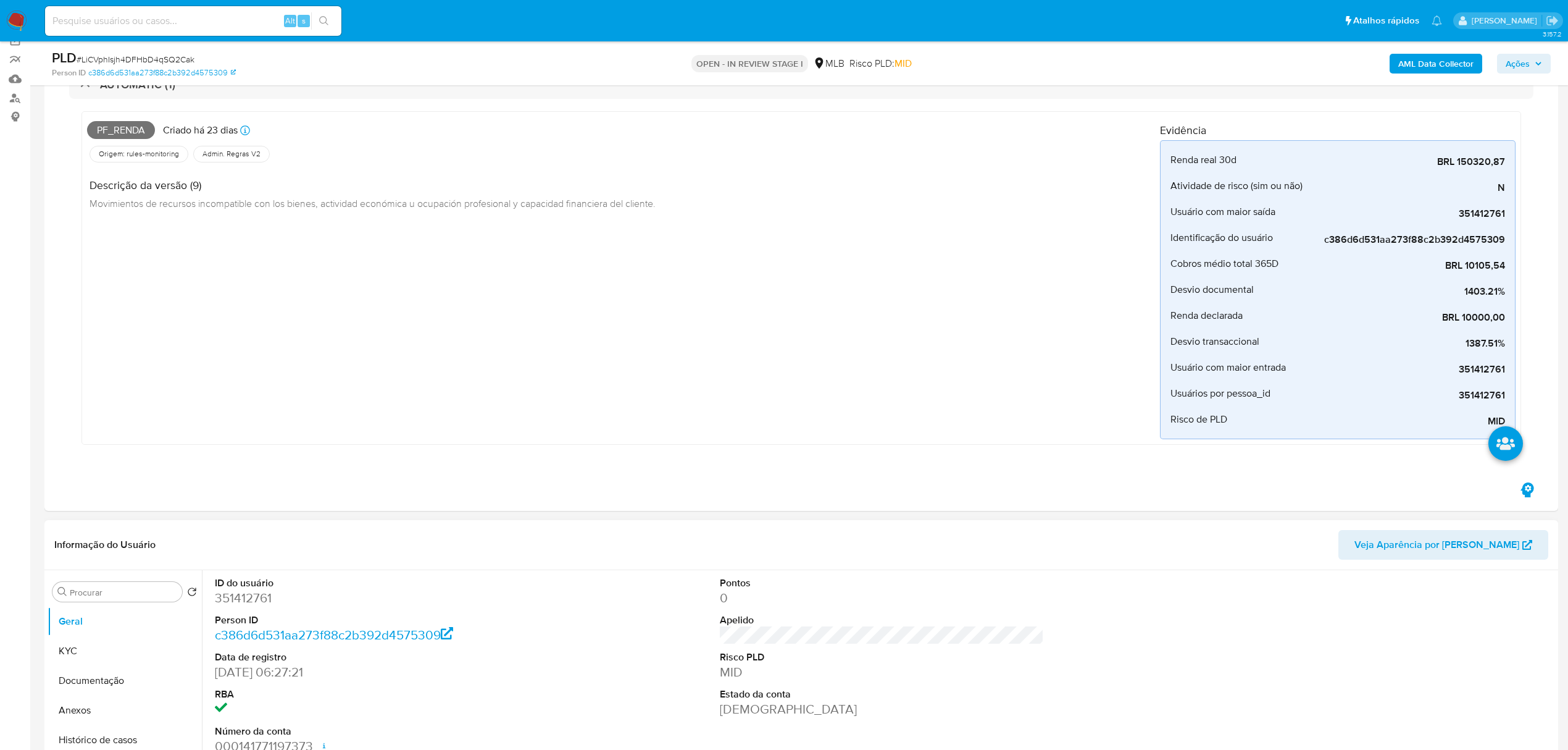
scroll to position [247, 0]
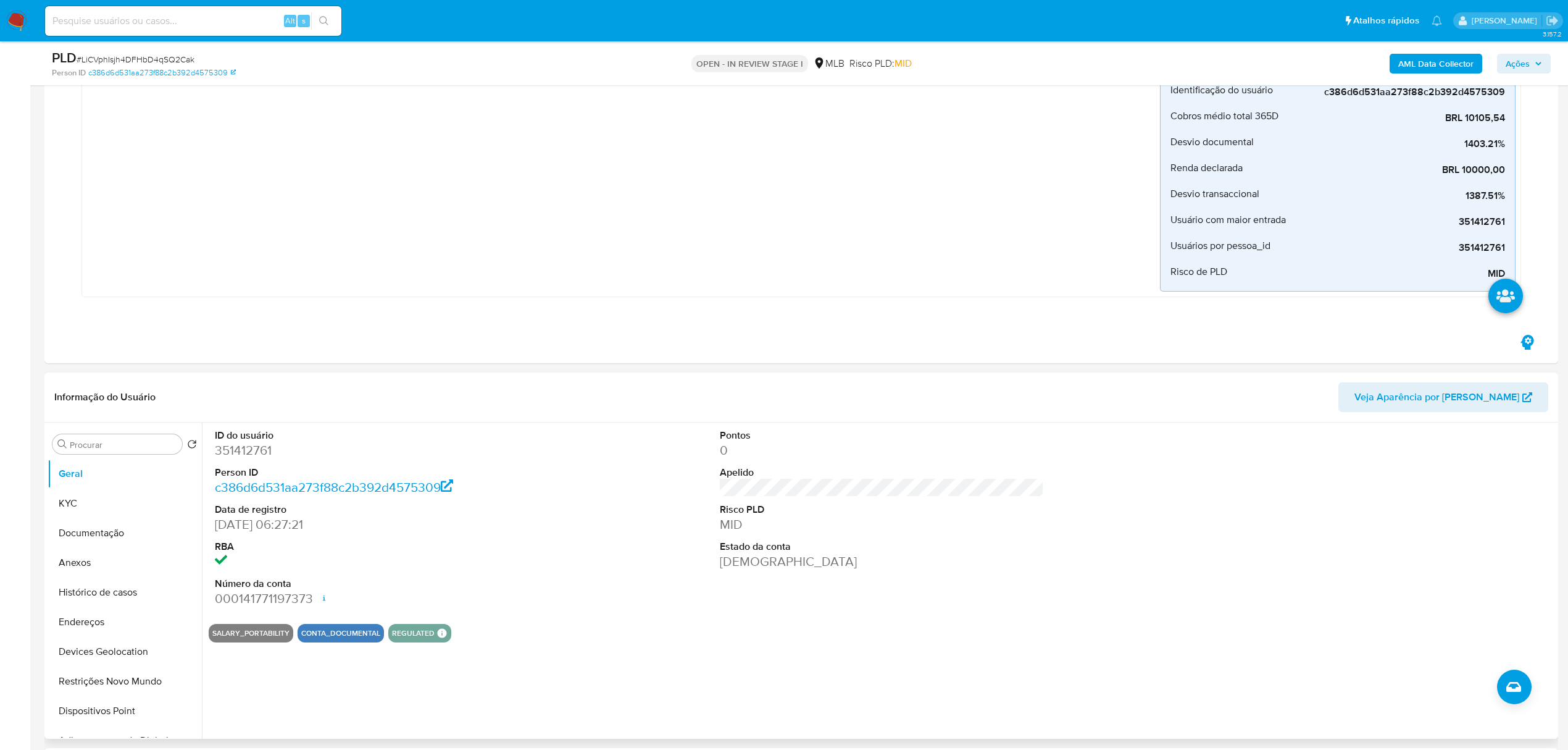
click at [237, 455] on dd "351412761" at bounding box center [377, 451] width 324 height 17
copy dd "351412761"
